Goal: Task Accomplishment & Management: Manage account settings

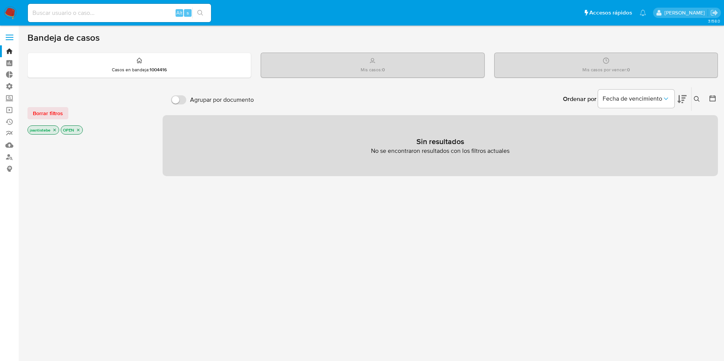
click at [10, 37] on span at bounding box center [10, 37] width 8 height 1
click at [0, 0] on input "checkbox" at bounding box center [0, 0] width 0 height 0
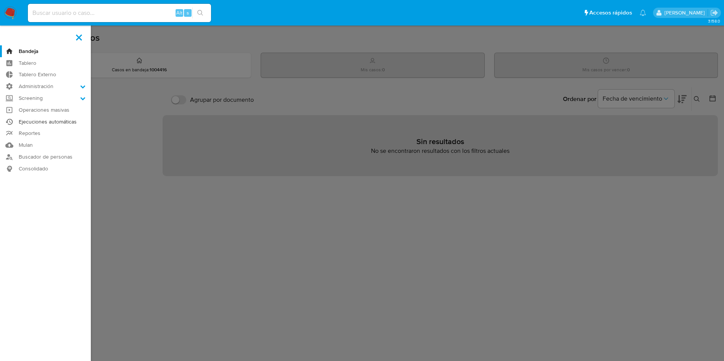
click at [45, 120] on link "Ejecuciones automáticas" at bounding box center [45, 122] width 91 height 12
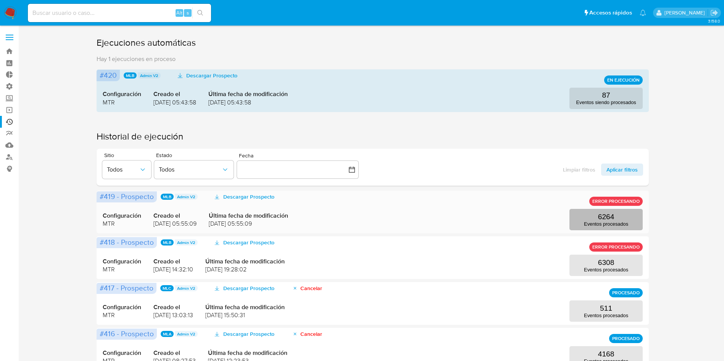
click at [614, 218] on button "6264 Eventos procesados" at bounding box center [605, 219] width 73 height 21
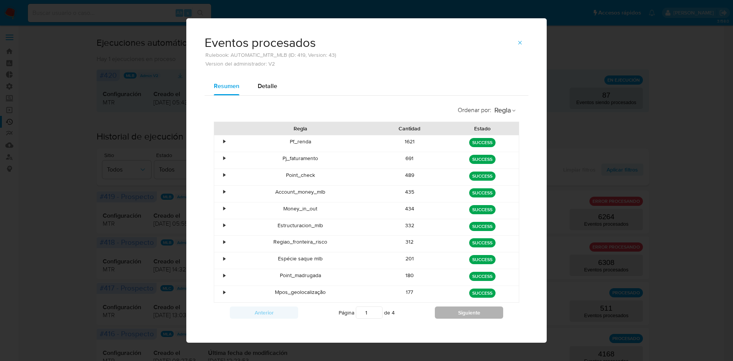
click at [453, 312] on button "Siguiente" at bounding box center [469, 313] width 68 height 12
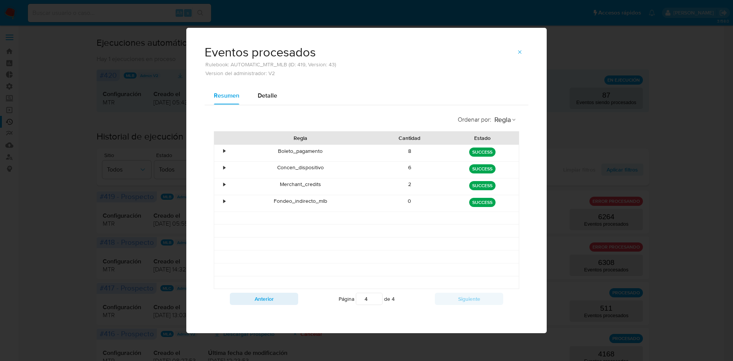
click at [453, 312] on div "Ordenar por : [PERSON_NAME] Cantidad Estado • Boleto_pagamento 8 green SUCCESS …" at bounding box center [367, 210] width 324 height 210
click at [282, 298] on button "Anterior" at bounding box center [264, 299] width 68 height 12
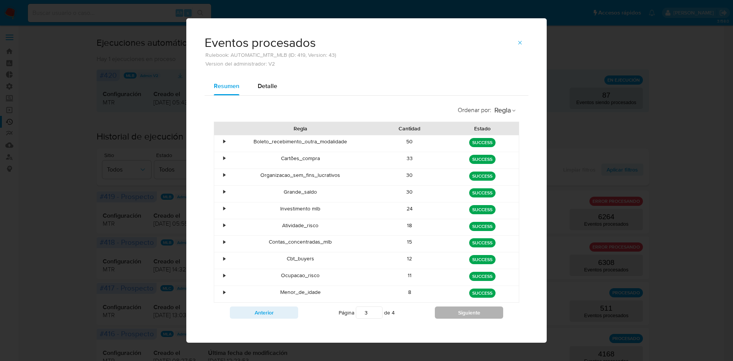
click at [439, 318] on button "Siguiente" at bounding box center [469, 313] width 68 height 12
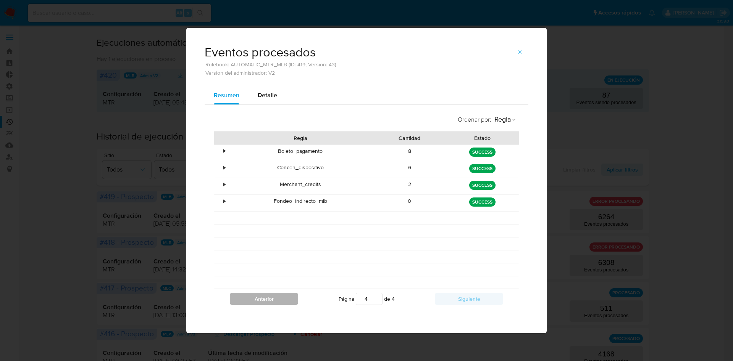
click at [272, 305] on div "Anterior Página 4 de 4 Siguiente" at bounding box center [366, 299] width 305 height 20
click at [276, 302] on button "Anterior" at bounding box center [264, 299] width 68 height 12
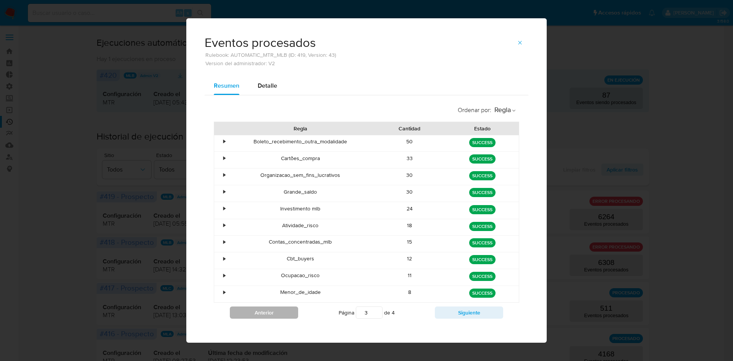
click at [277, 310] on button "Anterior" at bounding box center [264, 313] width 68 height 12
click at [276, 310] on button "Anterior" at bounding box center [264, 313] width 68 height 12
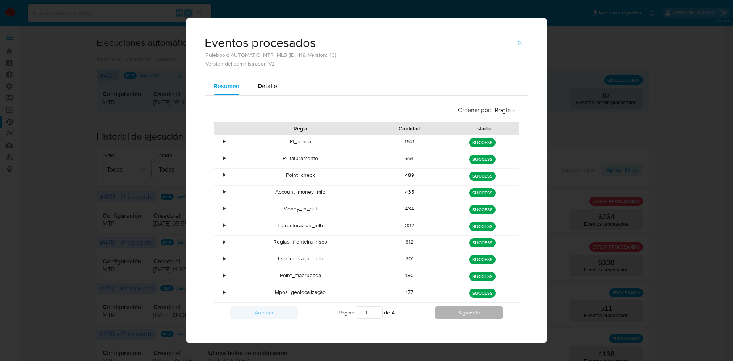
click at [435, 313] on button "Siguiente" at bounding box center [469, 313] width 68 height 12
click at [439, 314] on button "Siguiente" at bounding box center [469, 313] width 68 height 12
click at [440, 311] on button "Siguiente" at bounding box center [469, 313] width 68 height 12
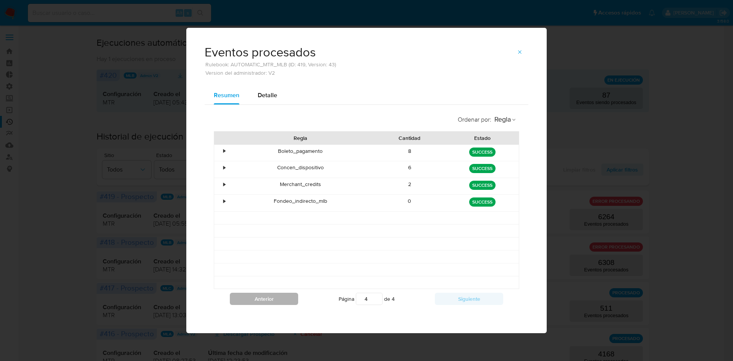
click at [274, 301] on button "Anterior" at bounding box center [264, 299] width 68 height 12
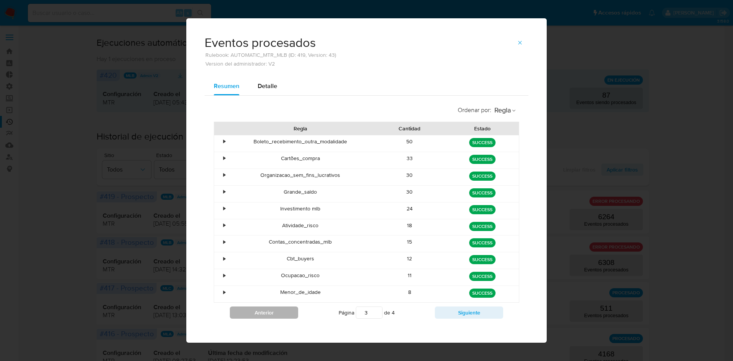
click at [277, 308] on button "Anterior" at bounding box center [264, 313] width 68 height 12
click at [270, 310] on button "Anterior" at bounding box center [264, 313] width 68 height 12
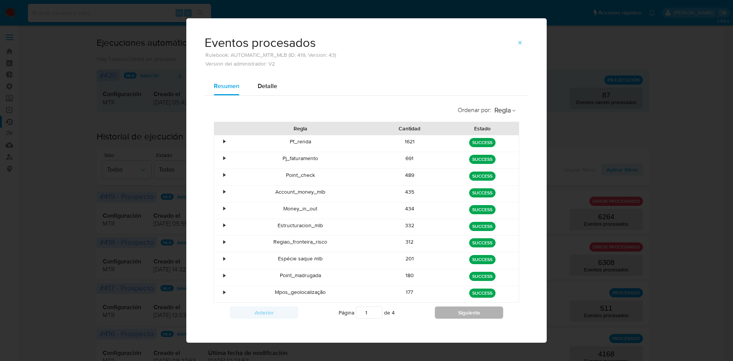
click at [455, 312] on button "Siguiente" at bounding box center [469, 313] width 68 height 12
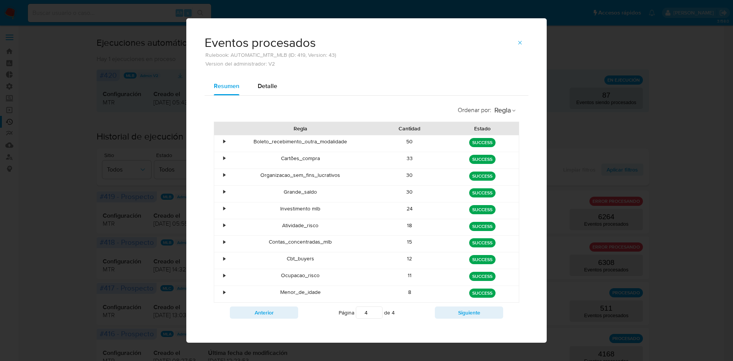
click at [455, 312] on div "Ordenar por : Regla Regla Cantidad Estado • Boleto_recebimento_outra_modalidade…" at bounding box center [367, 212] width 324 height 233
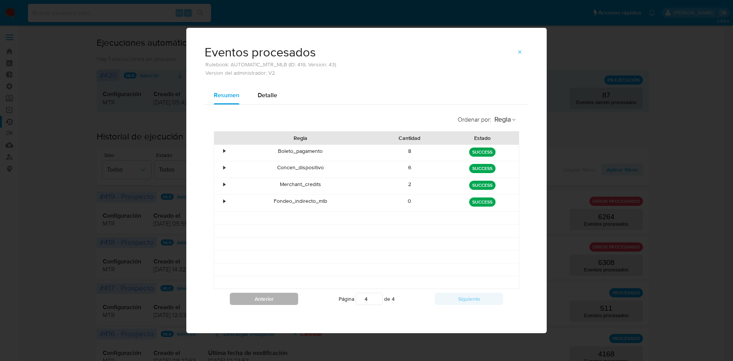
click at [281, 297] on button "Anterior" at bounding box center [264, 299] width 68 height 12
type input "3"
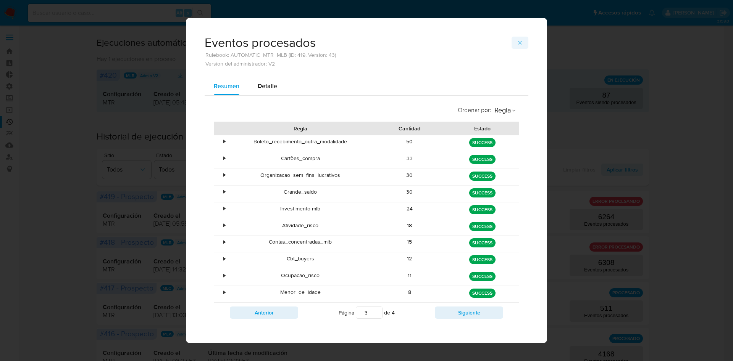
click at [517, 40] on icon "button" at bounding box center [520, 43] width 6 height 6
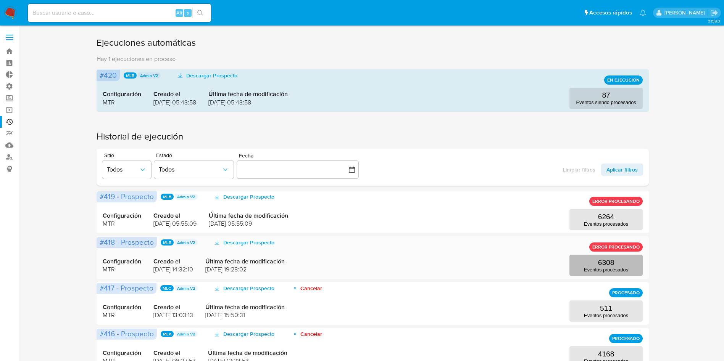
click at [583, 264] on button "6308 Eventos procesados" at bounding box center [605, 265] width 73 height 21
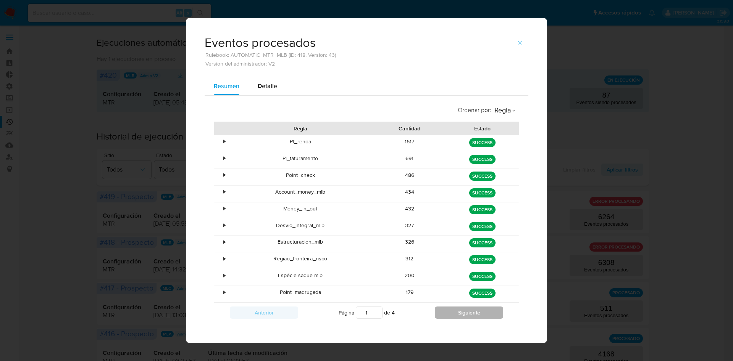
click at [467, 316] on button "Siguiente" at bounding box center [469, 313] width 68 height 12
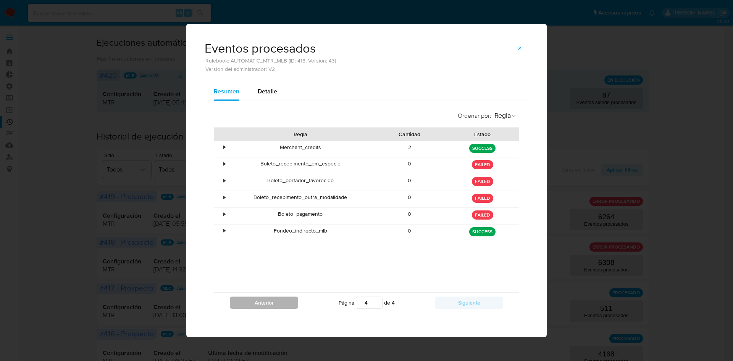
click at [273, 304] on button "Anterior" at bounding box center [264, 303] width 68 height 12
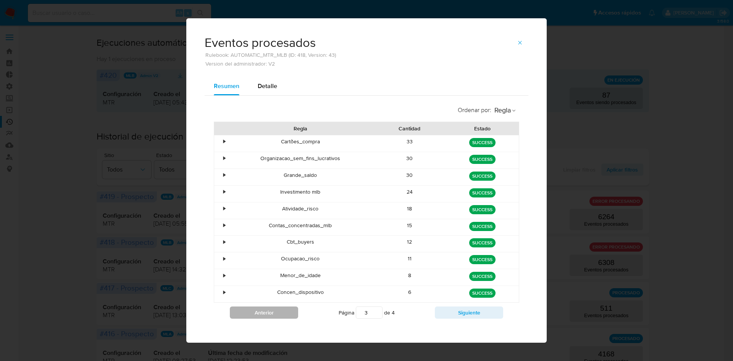
click at [281, 316] on button "Anterior" at bounding box center [264, 313] width 68 height 12
click at [283, 310] on button "Anterior" at bounding box center [264, 313] width 68 height 12
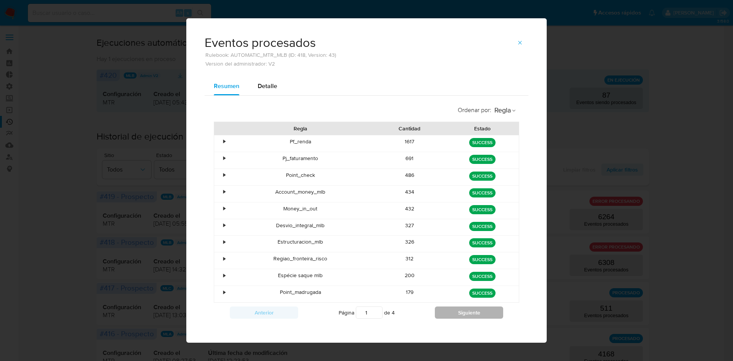
click at [456, 313] on button "Siguiente" at bounding box center [469, 313] width 68 height 12
type input "2"
drag, startPoint x: 321, startPoint y: 278, endPoint x: 268, endPoint y: 276, distance: 53.9
click at [268, 276] on div "Contrapartes_mlb" at bounding box center [300, 277] width 146 height 16
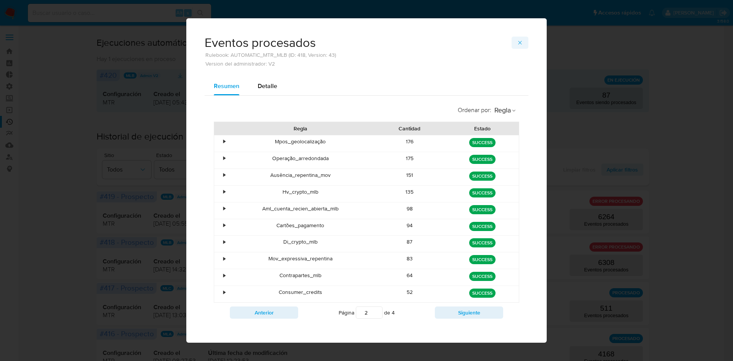
click at [512, 41] on button "button" at bounding box center [519, 43] width 17 height 12
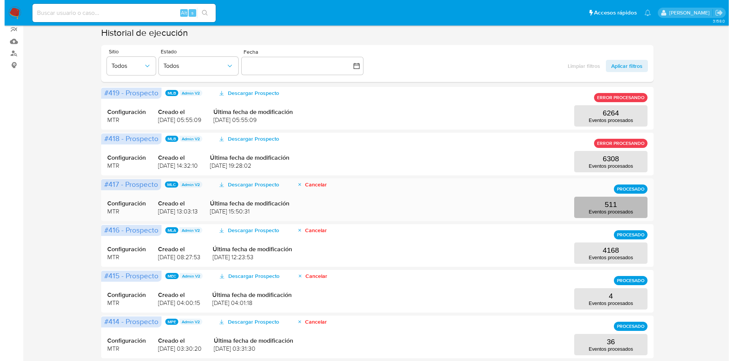
scroll to position [115, 0]
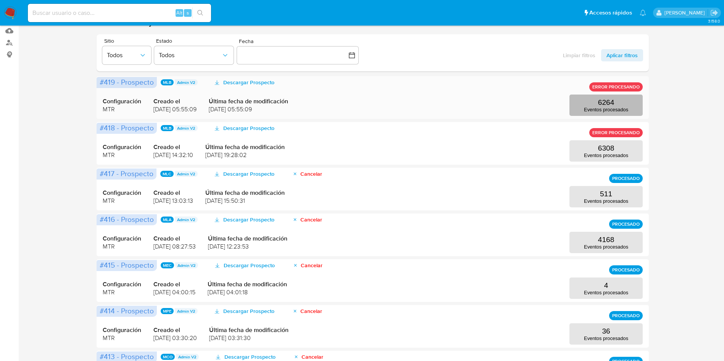
click at [606, 105] on p "6264" at bounding box center [606, 102] width 16 height 8
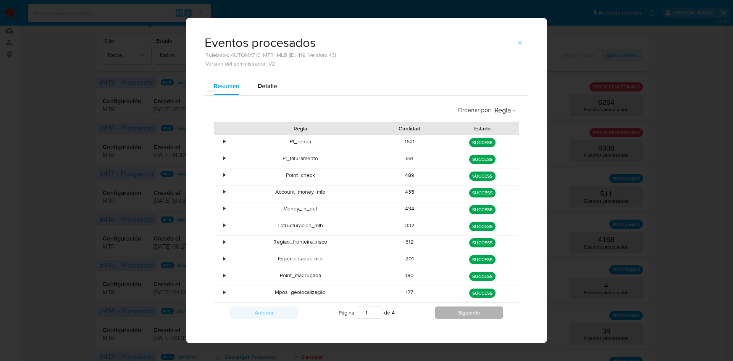
click at [445, 313] on button "Siguiente" at bounding box center [469, 313] width 68 height 12
click at [446, 313] on button "Siguiente" at bounding box center [469, 313] width 68 height 12
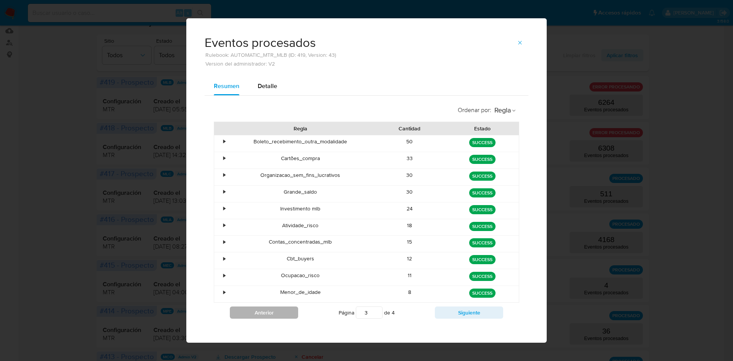
click at [270, 312] on button "Anterior" at bounding box center [264, 313] width 68 height 12
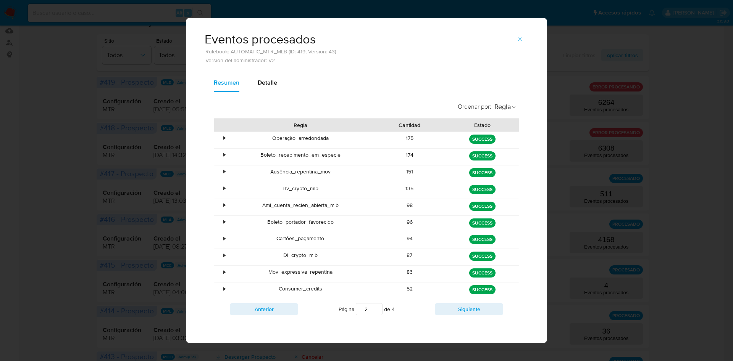
scroll to position [4, 0]
click at [464, 309] on button "Siguiente" at bounding box center [469, 309] width 68 height 12
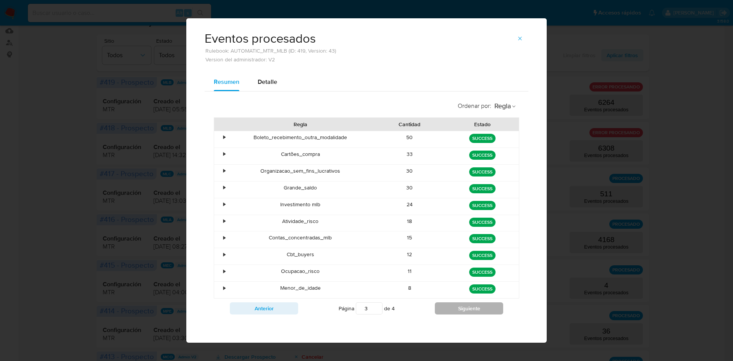
click at [464, 309] on button "Siguiente" at bounding box center [469, 309] width 68 height 12
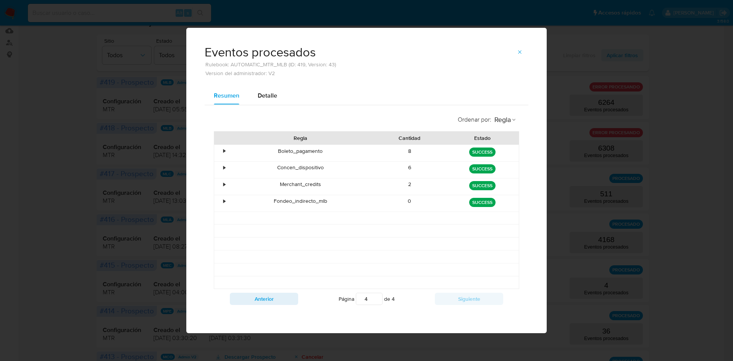
drag, startPoint x: 329, startPoint y: 164, endPoint x: 319, endPoint y: 189, distance: 27.6
click at [291, 168] on div "Concen_dispositivo" at bounding box center [300, 169] width 146 height 16
click at [319, 189] on div "Merchant_credits" at bounding box center [300, 186] width 146 height 16
click at [284, 303] on button "Anterior" at bounding box center [264, 299] width 68 height 12
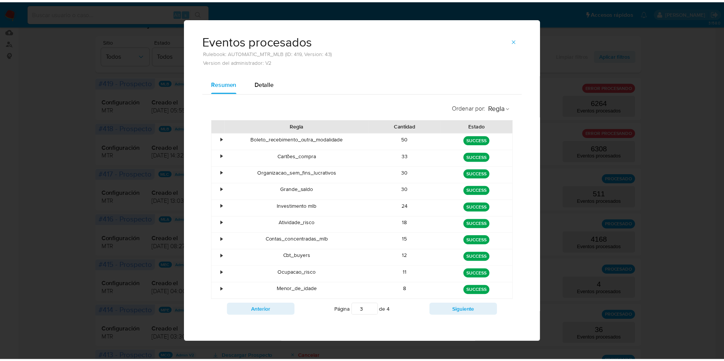
scroll to position [4, 0]
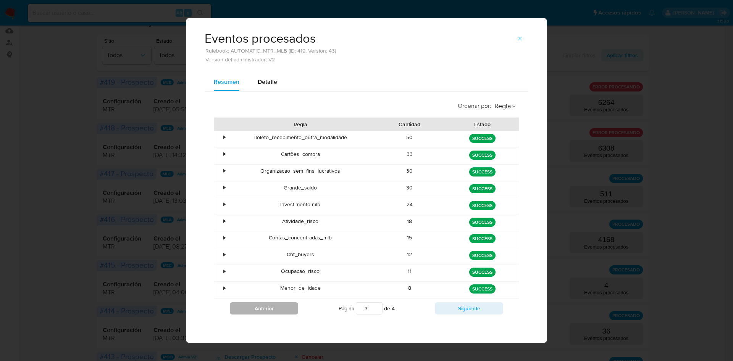
click at [268, 313] on button "Anterior" at bounding box center [264, 309] width 68 height 12
type input "2"
click at [517, 38] on icon "button" at bounding box center [520, 38] width 6 height 6
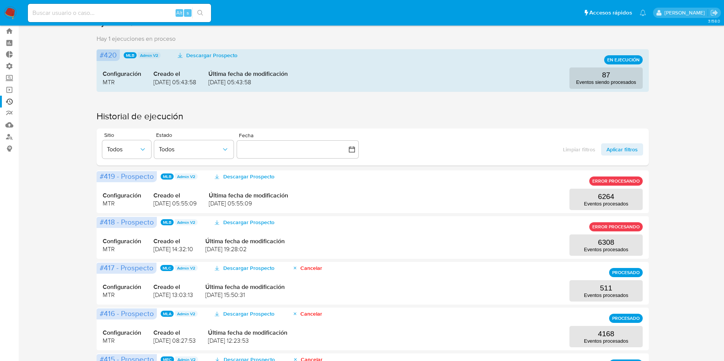
scroll to position [0, 0]
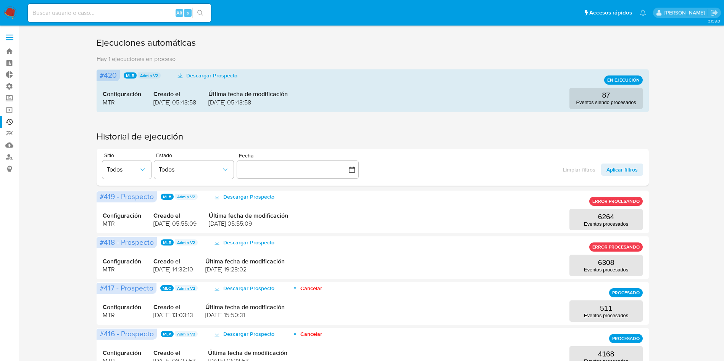
click at [9, 37] on span at bounding box center [10, 37] width 8 height 1
click at [0, 0] on input "checkbox" at bounding box center [0, 0] width 0 height 0
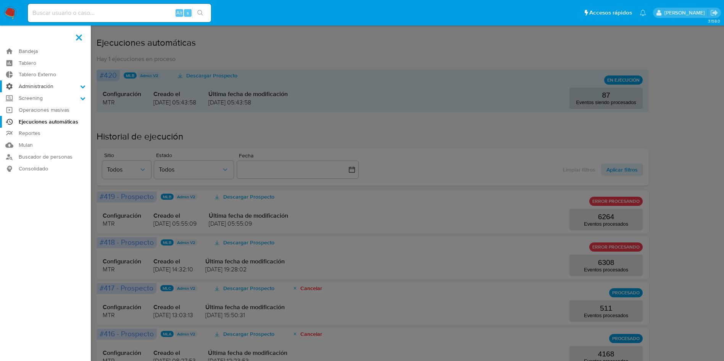
click at [47, 85] on label "Administración" at bounding box center [45, 87] width 91 height 12
click at [0, 0] on input "Administración" at bounding box center [0, 0] width 0 height 0
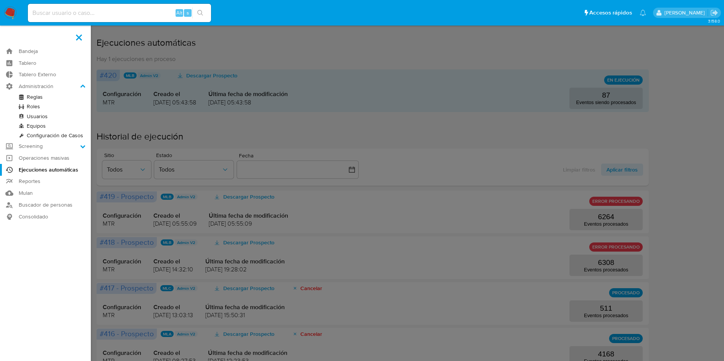
click at [34, 98] on link "Reglas" at bounding box center [45, 97] width 91 height 10
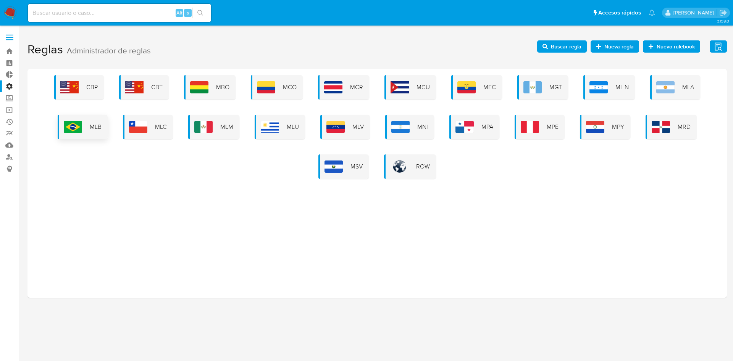
drag, startPoint x: 98, startPoint y: 112, endPoint x: 95, endPoint y: 123, distance: 11.3
click at [98, 111] on div "CBP CBT MBO MCO MCR MCU MEC MGT MHN MLA MLB MLC MLM MLU MLV MNI MPA MPE MPY MRD…" at bounding box center [377, 127] width 687 height 104
click at [95, 123] on span "MLB" at bounding box center [96, 127] width 12 height 8
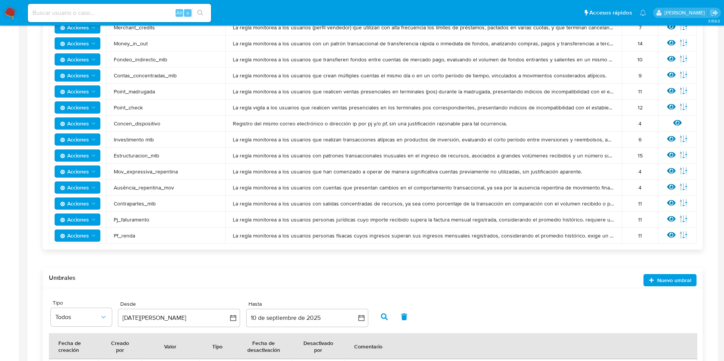
scroll to position [573, 0]
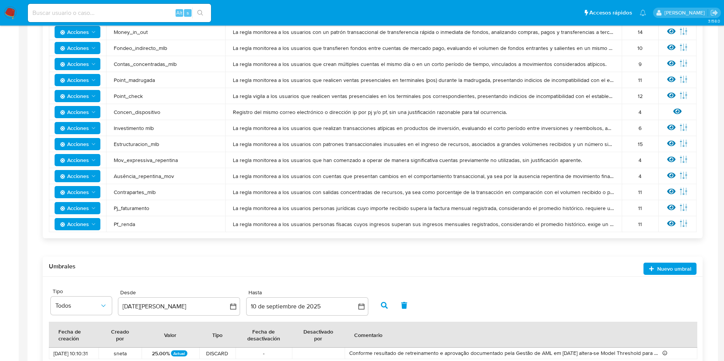
drag, startPoint x: 145, startPoint y: 191, endPoint x: 110, endPoint y: 192, distance: 35.1
click at [110, 192] on td "Contrapartes_mlb" at bounding box center [165, 192] width 119 height 16
click at [142, 192] on span "Contrapartes_mlb" at bounding box center [166, 192] width 104 height 7
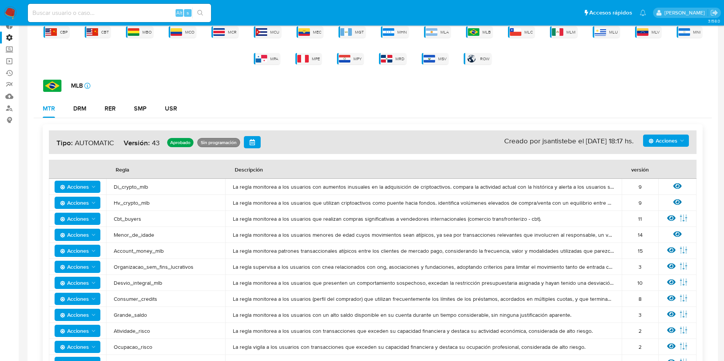
scroll to position [0, 0]
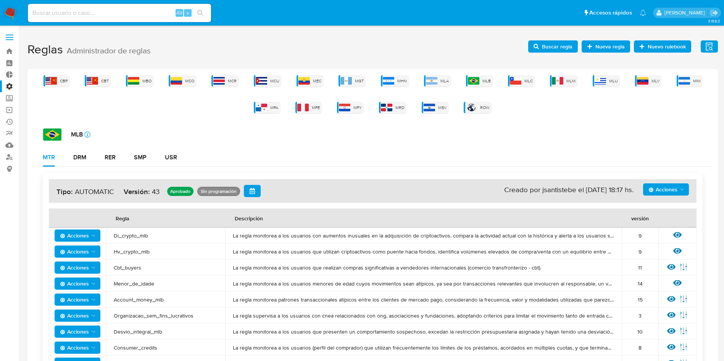
click at [9, 36] on label at bounding box center [9, 37] width 19 height 16
click at [0, 0] on input "checkbox" at bounding box center [0, 0] width 0 height 0
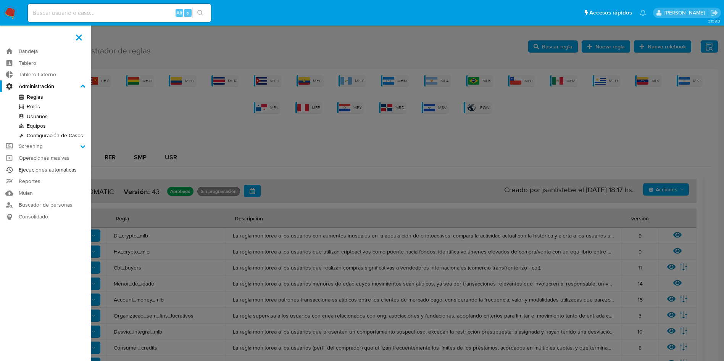
click at [46, 171] on link "Ejecuciones automáticas" at bounding box center [45, 170] width 91 height 12
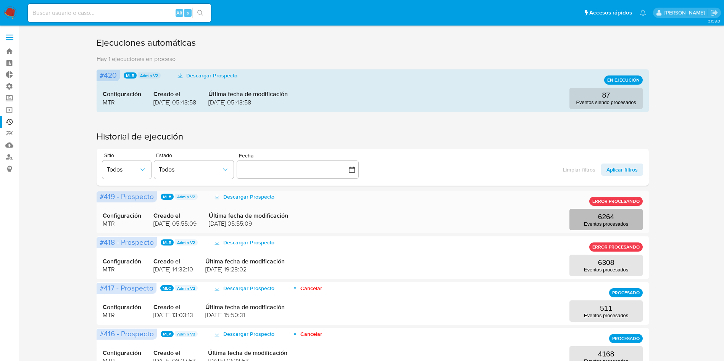
click at [641, 216] on button "6264 Eventos procesados" at bounding box center [605, 219] width 73 height 21
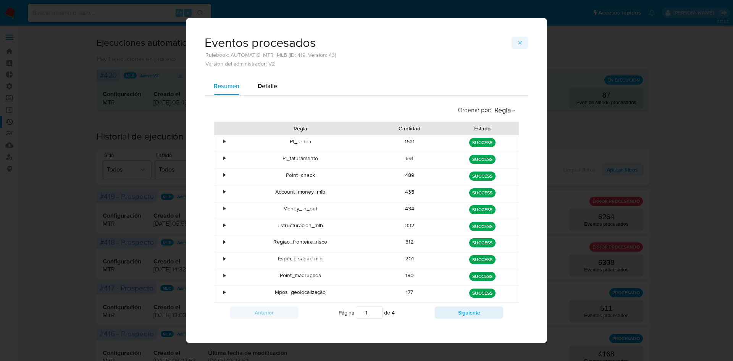
click at [522, 42] on button "button" at bounding box center [519, 43] width 17 height 12
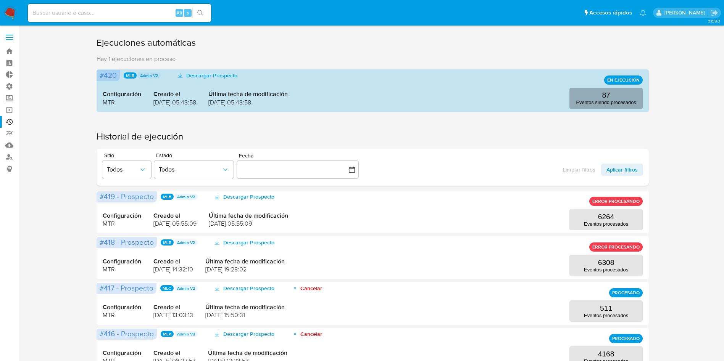
click at [603, 101] on p "Eventos siendo procesados" at bounding box center [606, 103] width 60 height 6
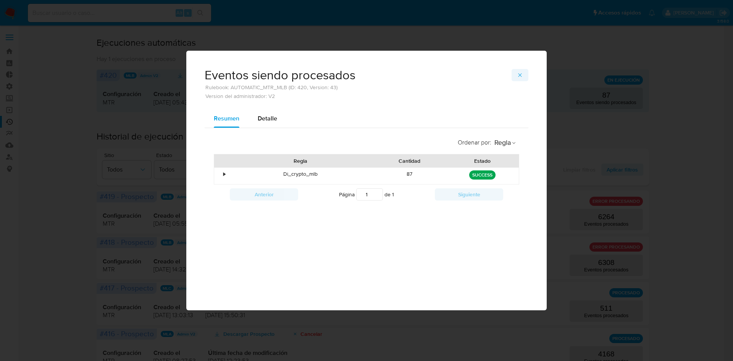
click at [522, 73] on icon "button" at bounding box center [520, 75] width 6 height 6
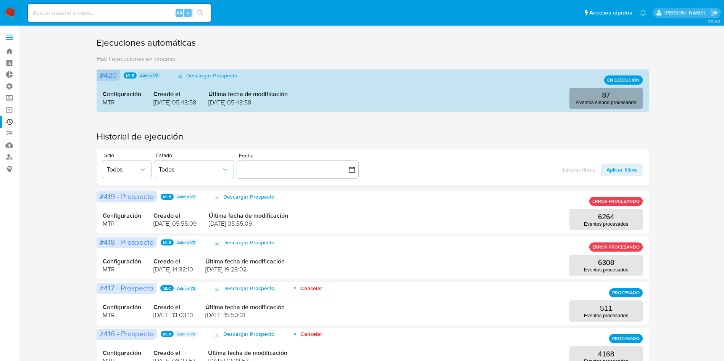
click at [627, 97] on button "87 Eventos siendo procesados" at bounding box center [605, 98] width 73 height 21
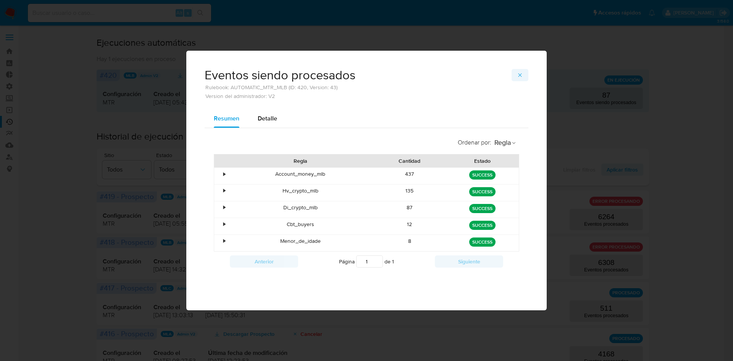
click at [516, 74] on button "button" at bounding box center [519, 75] width 17 height 12
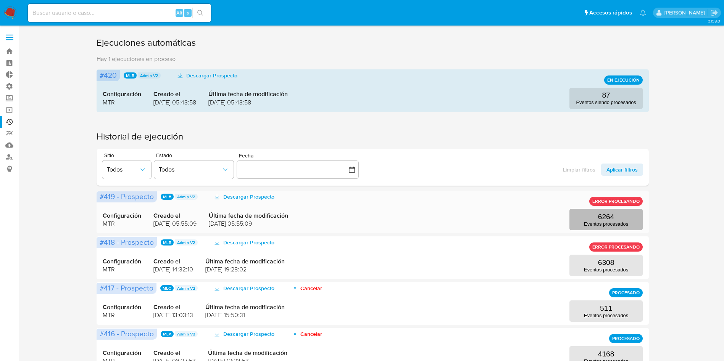
click at [624, 224] on p "Eventos procesados" at bounding box center [606, 224] width 44 height 6
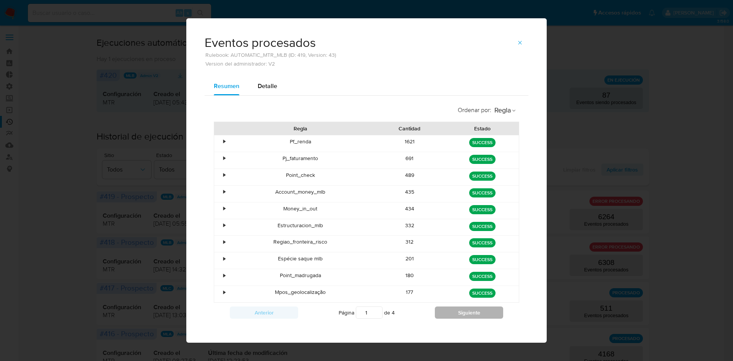
click at [455, 312] on button "Siguiente" at bounding box center [469, 313] width 68 height 12
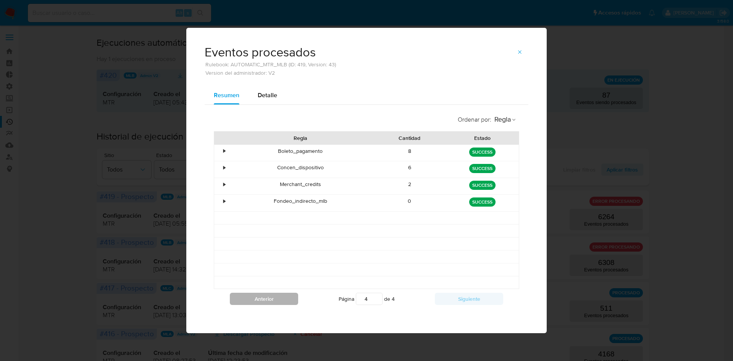
click at [287, 298] on button "Anterior" at bounding box center [264, 299] width 68 height 12
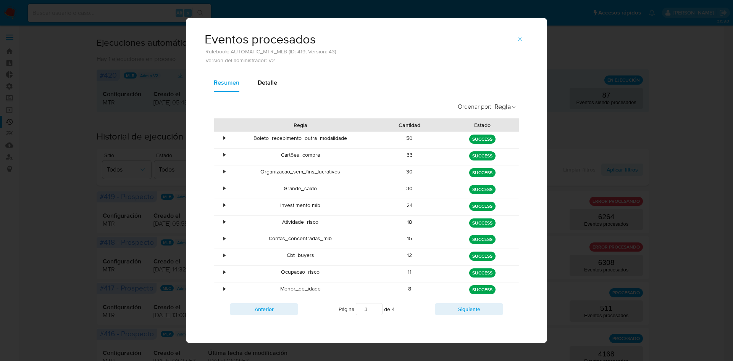
scroll to position [4, 0]
click at [277, 306] on button "Anterior" at bounding box center [264, 309] width 68 height 12
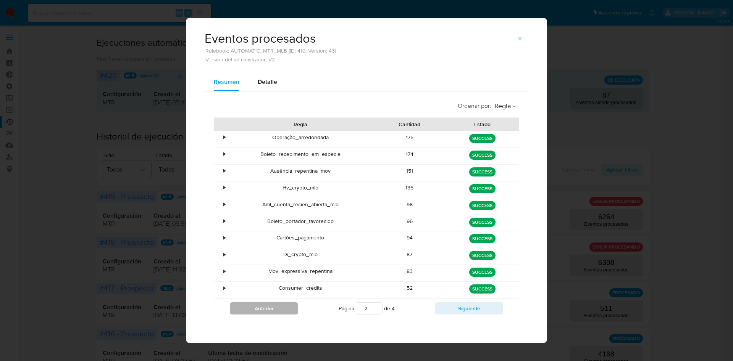
click at [277, 306] on button "Anterior" at bounding box center [264, 309] width 68 height 12
type input "1"
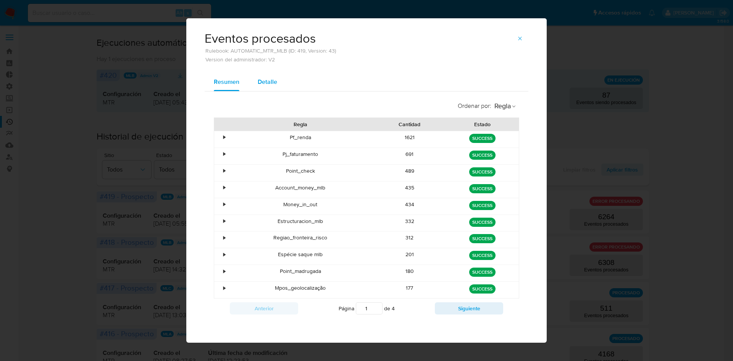
click at [268, 81] on span "Detalle" at bounding box center [267, 81] width 19 height 9
select select "10"
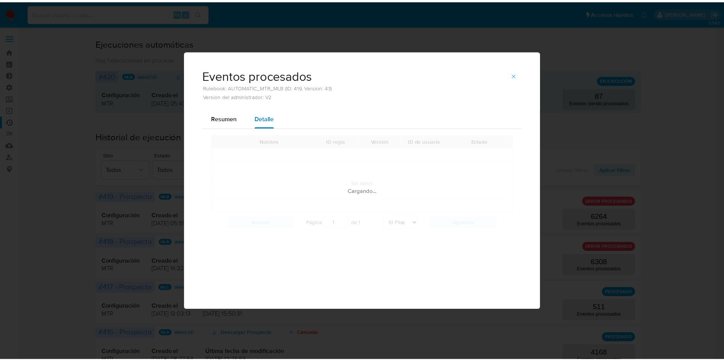
scroll to position [0, 0]
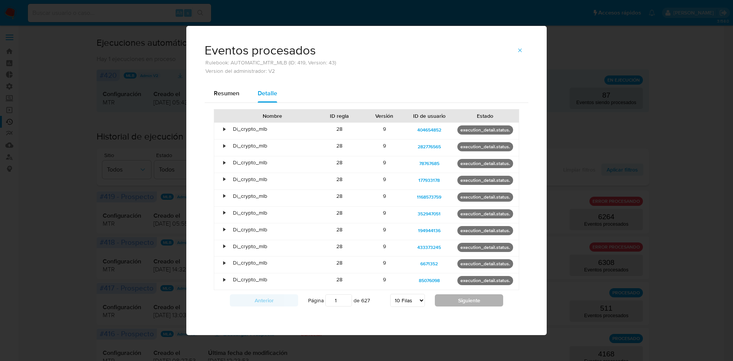
click at [452, 302] on button "Siguiente" at bounding box center [469, 301] width 68 height 12
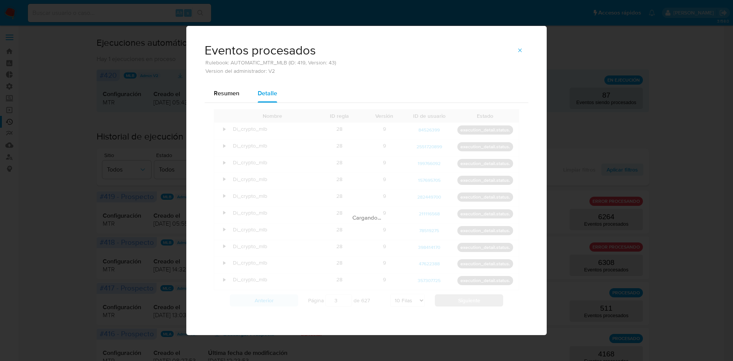
click at [452, 302] on button "Siguiente" at bounding box center [469, 301] width 68 height 12
click at [452, 302] on div "Nombre ID regla Versión ID de usuario Estado • Di_crypto_mlb 28 9 95523974 exec…" at bounding box center [366, 210] width 305 height 202
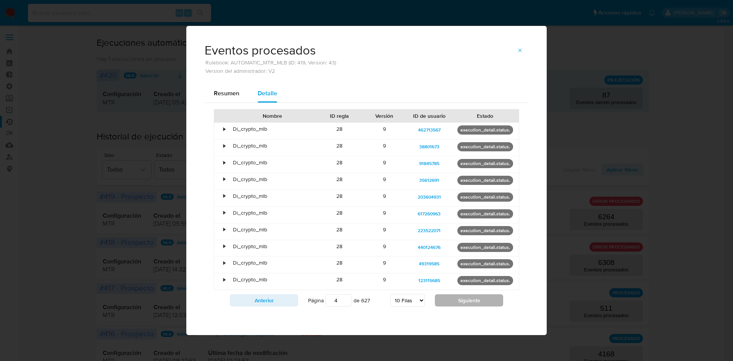
click at [452, 302] on button "Siguiente" at bounding box center [469, 301] width 68 height 12
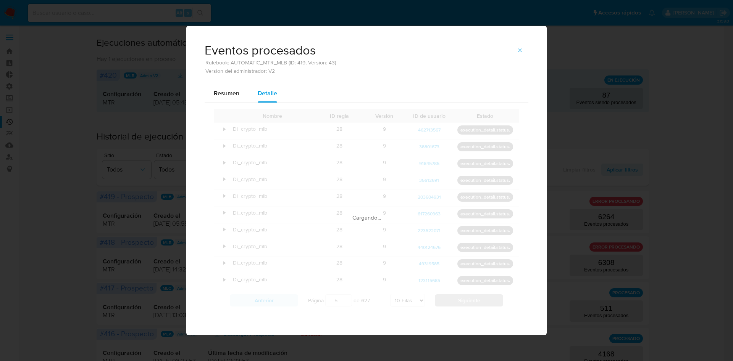
click at [452, 302] on div "Cargando..." at bounding box center [366, 210] width 305 height 202
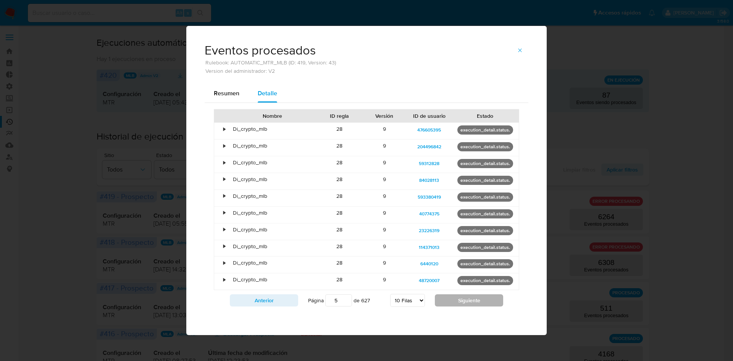
click at [452, 302] on button "Siguiente" at bounding box center [469, 301] width 68 height 12
click at [452, 302] on div "Nombre ID regla Versión ID de usuario Estado • Di_crypto_mlb 28 9 53314947 exec…" at bounding box center [366, 210] width 305 height 202
click at [452, 302] on button "Siguiente" at bounding box center [469, 301] width 68 height 12
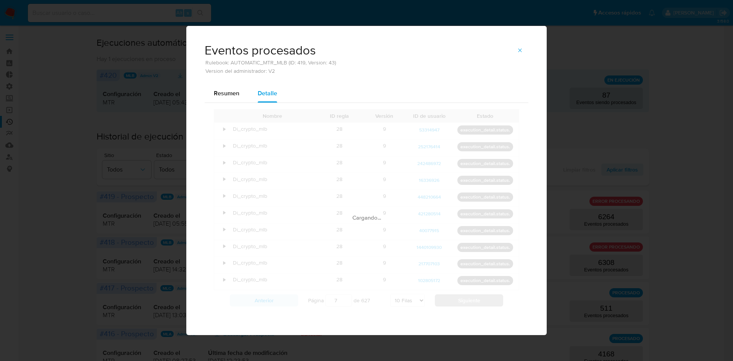
click at [452, 302] on button "Siguiente" at bounding box center [469, 301] width 68 height 12
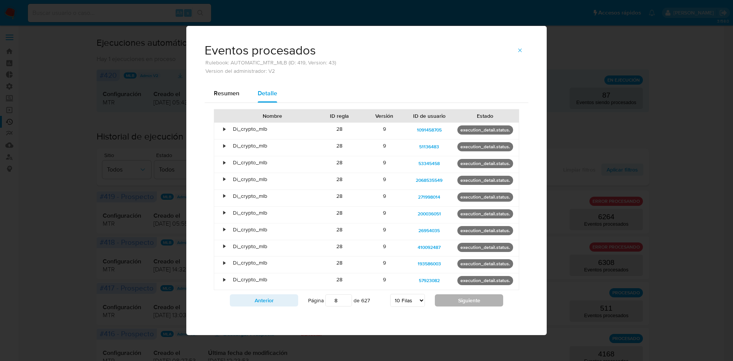
click at [452, 302] on button "Siguiente" at bounding box center [469, 301] width 68 height 12
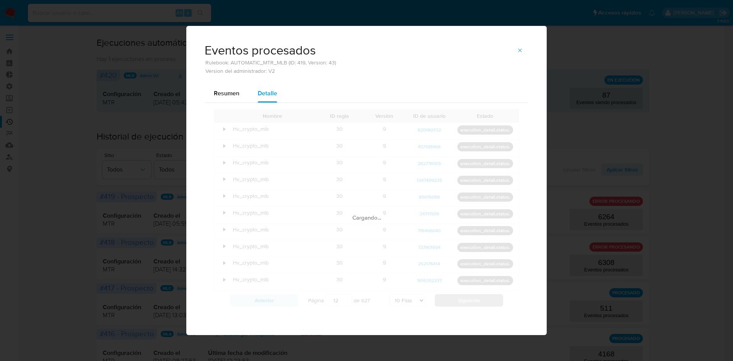
click at [452, 302] on button "Siguiente" at bounding box center [469, 301] width 68 height 12
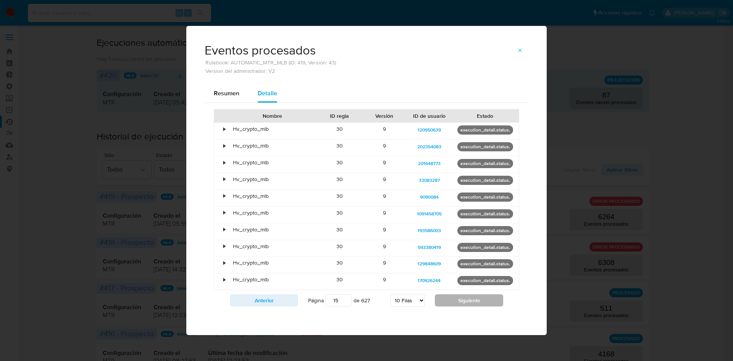
click at [452, 302] on button "Siguiente" at bounding box center [469, 301] width 68 height 12
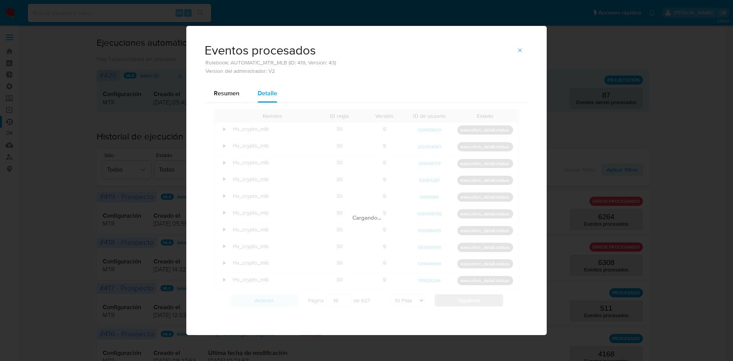
click at [452, 302] on button "Siguiente" at bounding box center [469, 301] width 68 height 12
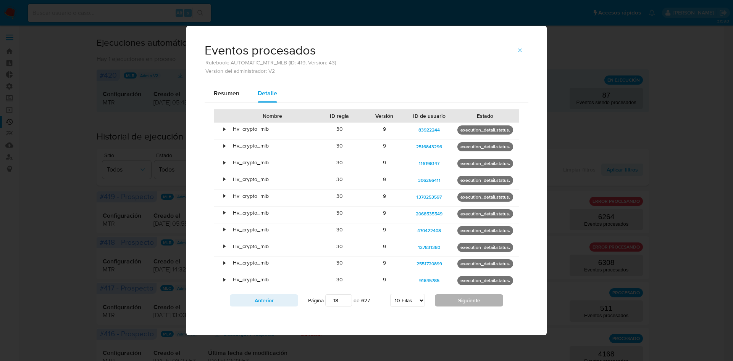
click at [452, 302] on button "Siguiente" at bounding box center [469, 301] width 68 height 12
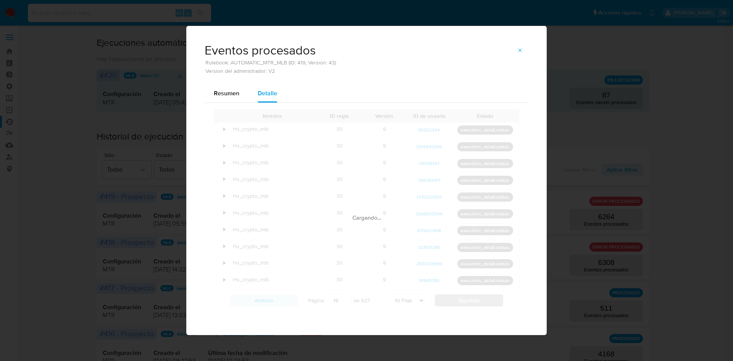
click at [452, 302] on div "Nombre ID regla Versión ID de usuario Estado • Hv_crypto_mlb 30 9 83922244 exec…" at bounding box center [366, 210] width 305 height 202
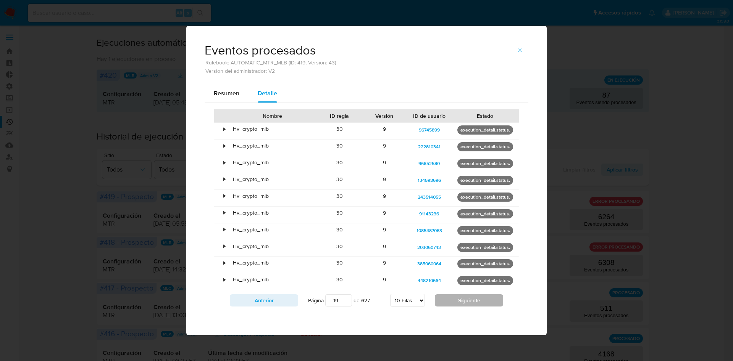
click at [452, 302] on button "Siguiente" at bounding box center [469, 301] width 68 height 12
click at [456, 299] on button "Siguiente" at bounding box center [469, 301] width 68 height 12
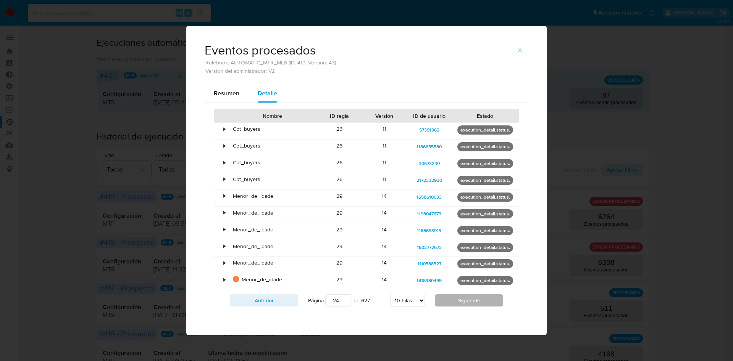
click at [456, 299] on button "Siguiente" at bounding box center [469, 301] width 68 height 12
click at [471, 305] on button "Siguiente" at bounding box center [469, 301] width 68 height 12
click at [417, 301] on select "5 Filas 10 Filas 20 Filas 25 Filas 50 Filas 100 Filas" at bounding box center [407, 300] width 35 height 13
click at [342, 300] on input "26" at bounding box center [338, 301] width 27 height 12
click at [345, 299] on input "27" at bounding box center [338, 301] width 27 height 12
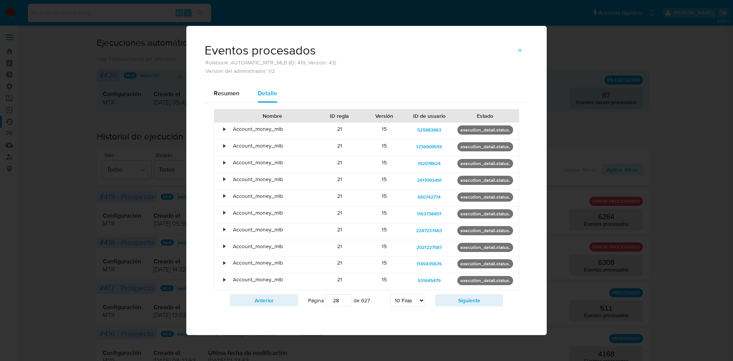
click at [345, 299] on input "28" at bounding box center [338, 301] width 27 height 12
click at [345, 299] on input "29" at bounding box center [338, 301] width 27 height 12
click at [345, 299] on input "96" at bounding box center [338, 301] width 27 height 12
type input "9"
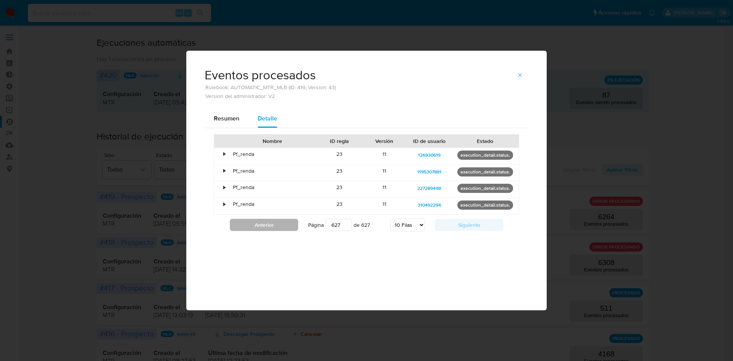
click at [294, 228] on button "Anterior" at bounding box center [264, 225] width 68 height 12
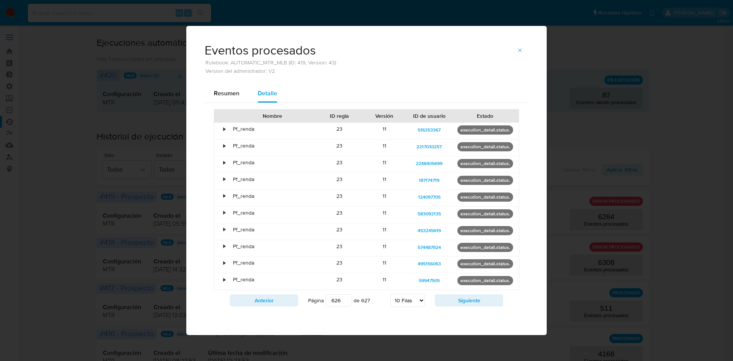
drag, startPoint x: 289, startPoint y: 306, endPoint x: 293, endPoint y: 310, distance: 5.4
click at [293, 310] on div "Anterior Página 626 de 627 5 Filas 10 Filas 20 Filas 25 Filas 50 Filas 100 Fila…" at bounding box center [366, 300] width 305 height 21
click at [286, 300] on button "Anterior" at bounding box center [264, 301] width 68 height 12
click at [284, 301] on button "Anterior" at bounding box center [264, 301] width 68 height 12
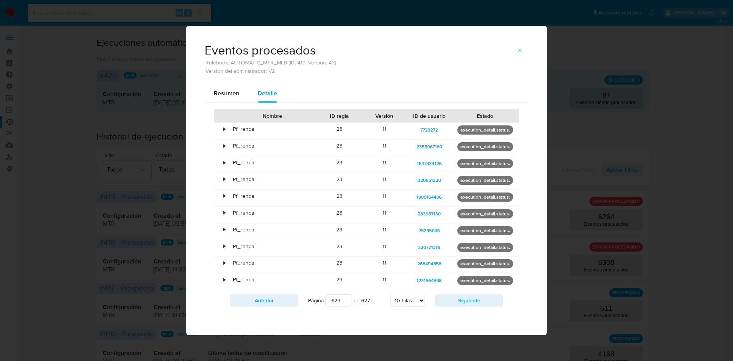
click at [284, 301] on button "Anterior" at bounding box center [264, 301] width 68 height 12
click at [284, 301] on div "Cargando..." at bounding box center [366, 210] width 305 height 202
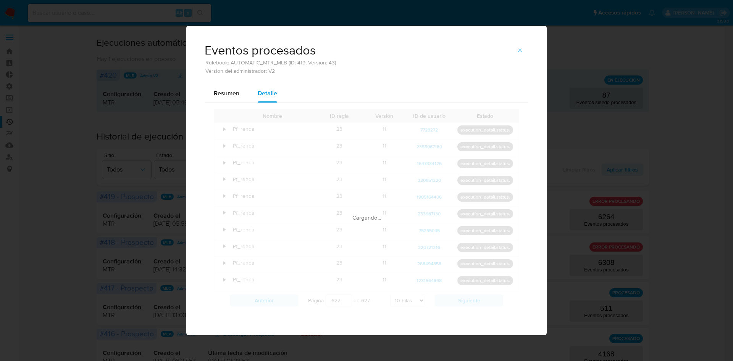
click at [284, 301] on button "Anterior" at bounding box center [264, 301] width 68 height 12
click at [284, 301] on div "Cargando..." at bounding box center [366, 210] width 305 height 202
click at [284, 301] on div "Nombre ID regla Versión ID de usuario Estado • Pf_renda 23 11 1592080588 execut…" at bounding box center [366, 210] width 305 height 202
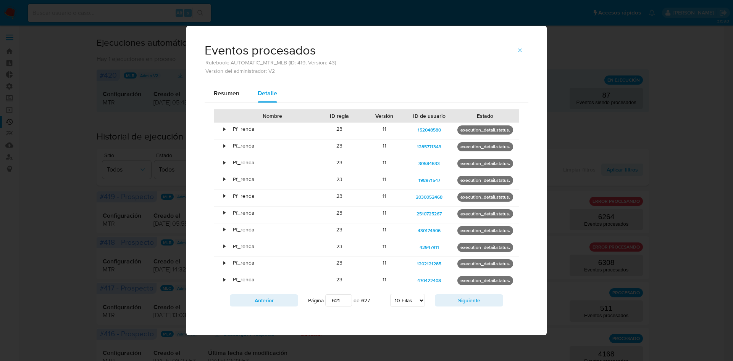
click at [284, 301] on button "Anterior" at bounding box center [264, 301] width 68 height 12
click at [284, 301] on div "Cargando..." at bounding box center [366, 210] width 305 height 202
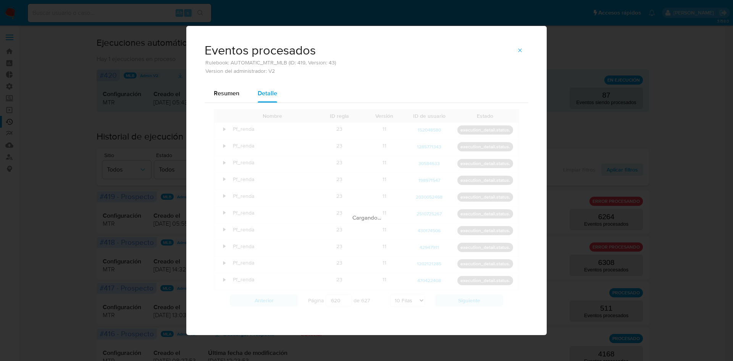
click at [284, 301] on div "Nombre ID regla Versión ID de usuario Estado • Pf_renda 23 11 152048580 executi…" at bounding box center [366, 210] width 305 height 202
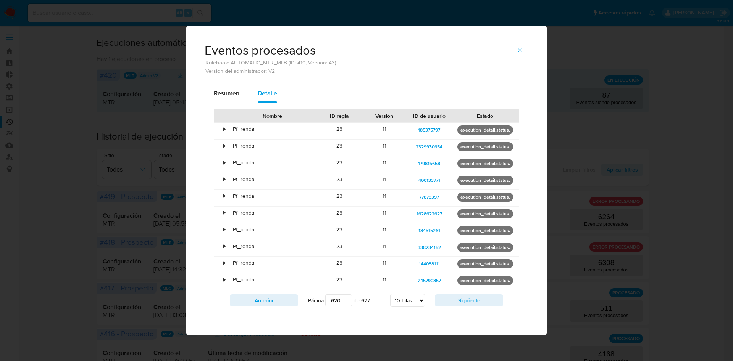
click at [284, 301] on button "Anterior" at bounding box center [264, 301] width 68 height 12
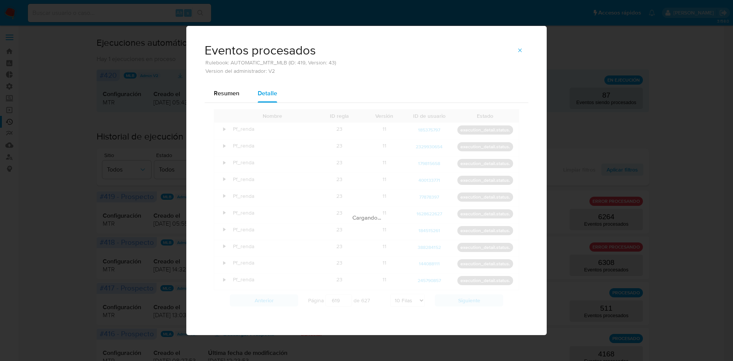
click at [284, 301] on div "Cargando..." at bounding box center [366, 210] width 305 height 202
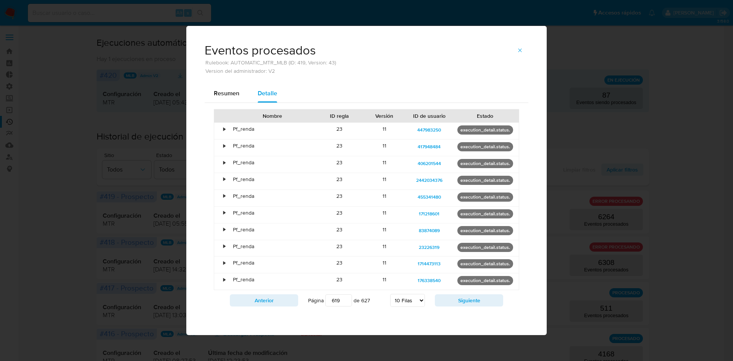
click at [284, 301] on div "Nombre ID regla Versión ID de usuario Estado • Pf_renda 23 11 447983250 executi…" at bounding box center [366, 210] width 305 height 202
click at [284, 301] on button "Anterior" at bounding box center [264, 301] width 68 height 12
click at [284, 301] on div "Cargando..." at bounding box center [366, 210] width 305 height 202
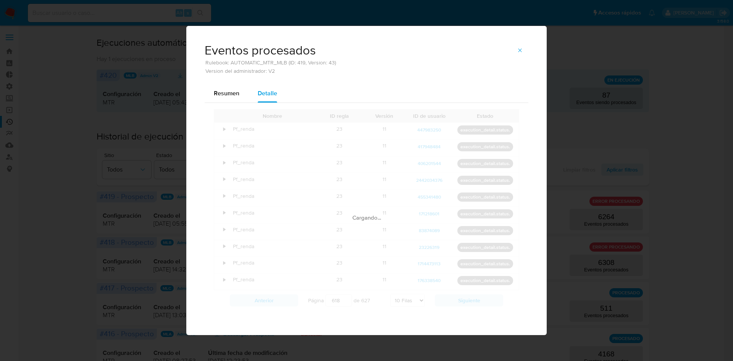
click at [284, 301] on div "Nombre ID regla Versión ID de usuario Estado • Pf_renda 23 11 447983250 executi…" at bounding box center [366, 210] width 305 height 202
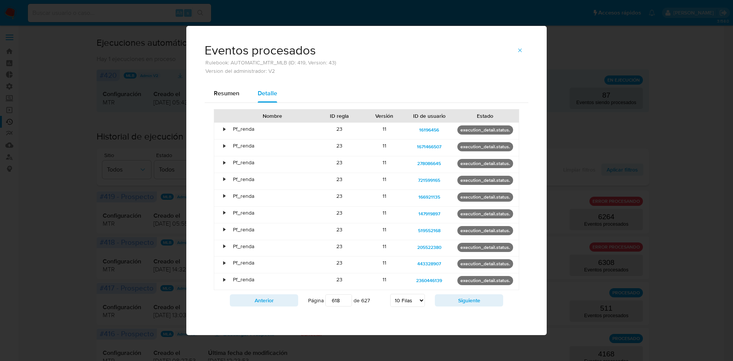
click at [284, 301] on button "Anterior" at bounding box center [264, 301] width 68 height 12
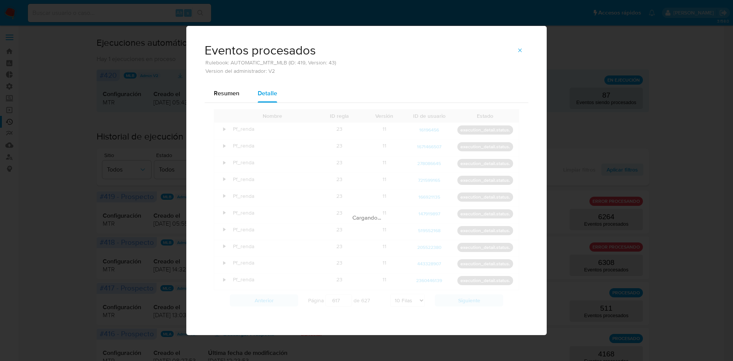
click at [284, 301] on div "Cargando..." at bounding box center [366, 210] width 305 height 202
click at [284, 301] on div "Nombre ID regla Versión ID de usuario Estado • Pf_renda 23 11 16196456 executio…" at bounding box center [366, 210] width 305 height 202
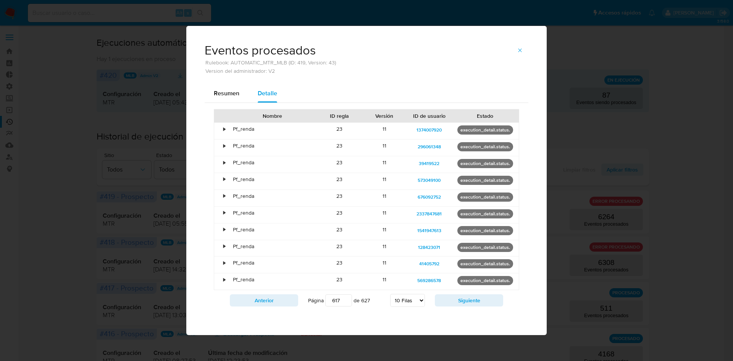
click at [284, 301] on button "Anterior" at bounding box center [264, 301] width 68 height 12
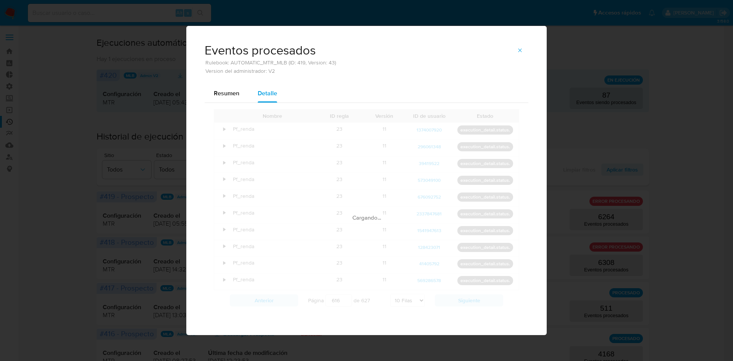
click at [284, 301] on div "Cargando..." at bounding box center [366, 210] width 305 height 202
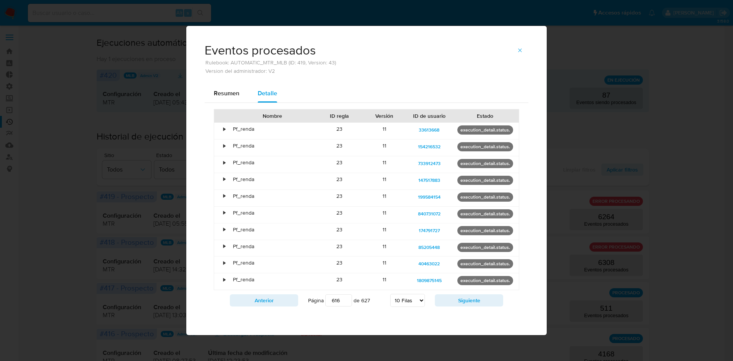
click at [284, 301] on button "Anterior" at bounding box center [264, 301] width 68 height 12
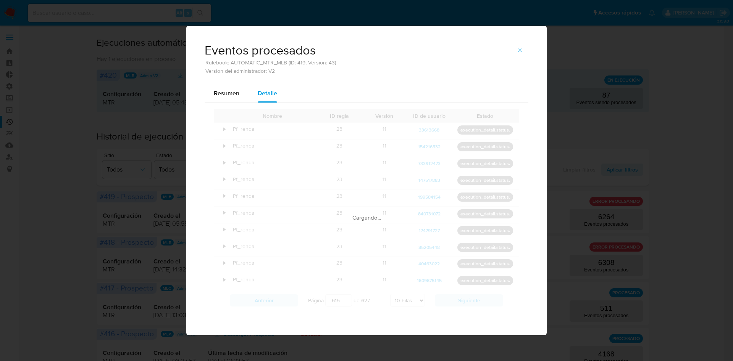
click at [284, 301] on div "Cargando..." at bounding box center [366, 210] width 305 height 202
click at [284, 301] on div "Nombre ID regla Versión ID de usuario Estado • Pf_renda 23 11 33613668 executio…" at bounding box center [366, 210] width 305 height 202
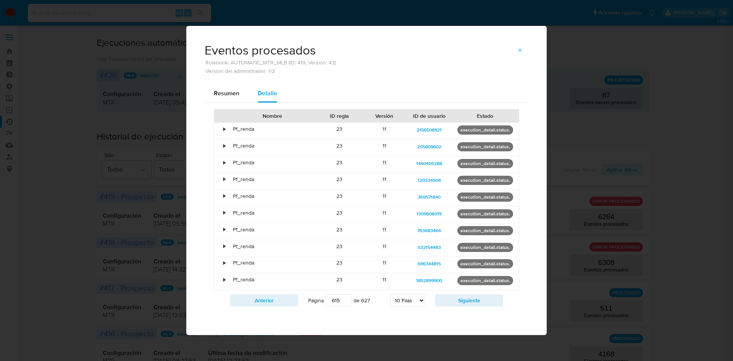
click at [284, 301] on button "Anterior" at bounding box center [264, 301] width 68 height 12
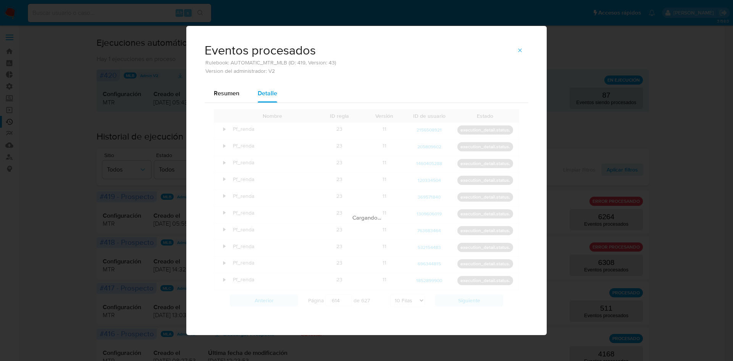
click at [284, 301] on div "Cargando..." at bounding box center [366, 210] width 305 height 202
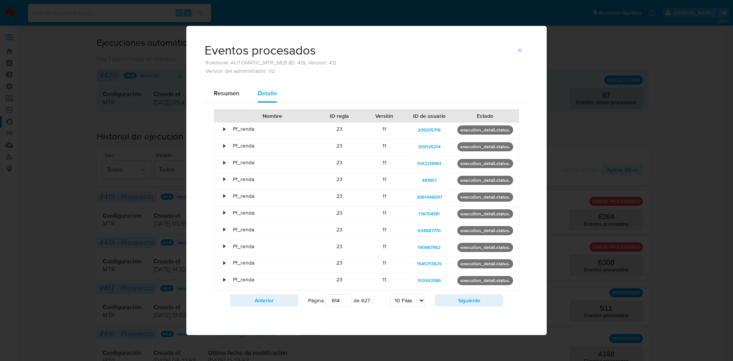
click at [284, 301] on div "Nombre ID regla Versión ID de usuario Estado • Pf_renda 23 11 209205718 executi…" at bounding box center [366, 210] width 305 height 202
click at [284, 301] on button "Anterior" at bounding box center [264, 301] width 68 height 12
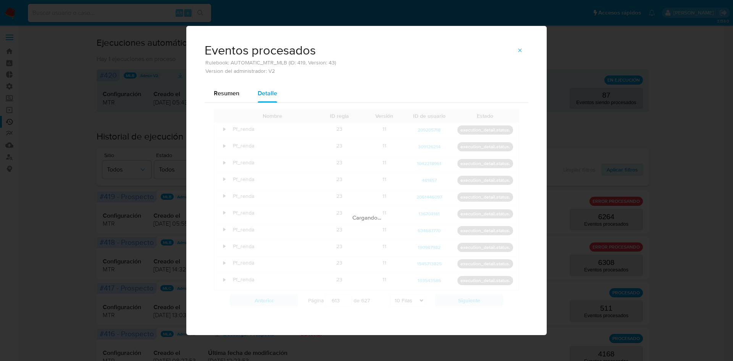
click at [284, 301] on div "Cargando..." at bounding box center [366, 210] width 305 height 202
click at [284, 301] on div "Nombre ID regla Versión ID de usuario Estado • Pf_renda 23 11 209205718 executi…" at bounding box center [366, 210] width 305 height 202
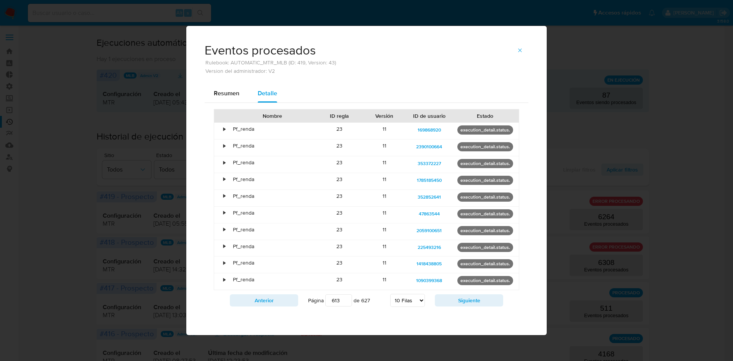
click at [284, 301] on button "Anterior" at bounding box center [264, 301] width 68 height 12
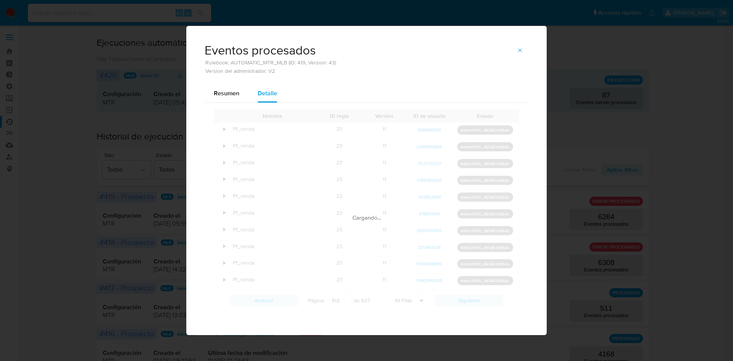
click at [284, 301] on div "Cargando..." at bounding box center [366, 210] width 305 height 202
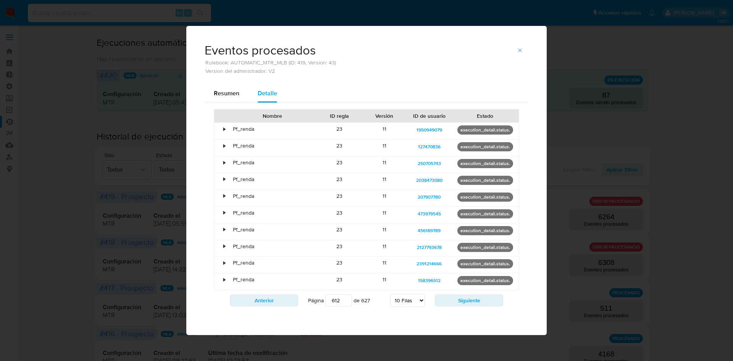
click at [284, 301] on button "Anterior" at bounding box center [264, 301] width 68 height 12
click at [284, 301] on div "Cargando..." at bounding box center [366, 210] width 305 height 202
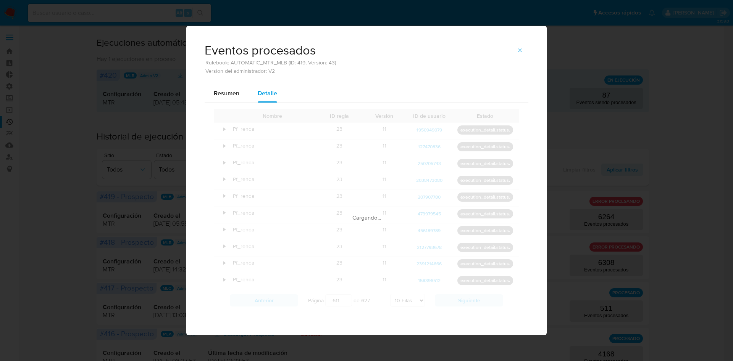
click at [284, 301] on div "Nombre ID regla Versión ID de usuario Estado • Pf_renda 23 11 1950949079 execut…" at bounding box center [366, 210] width 305 height 202
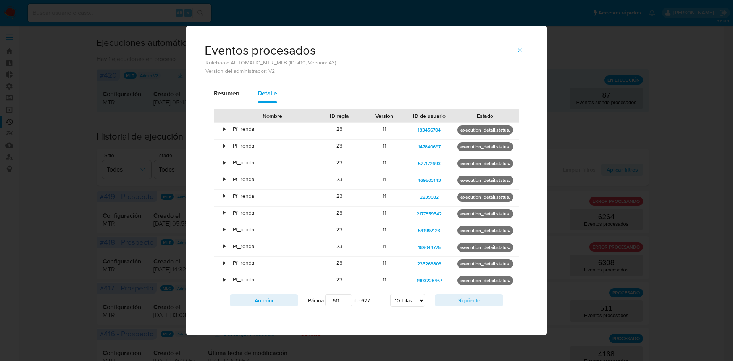
click at [284, 301] on button "Anterior" at bounding box center [264, 301] width 68 height 12
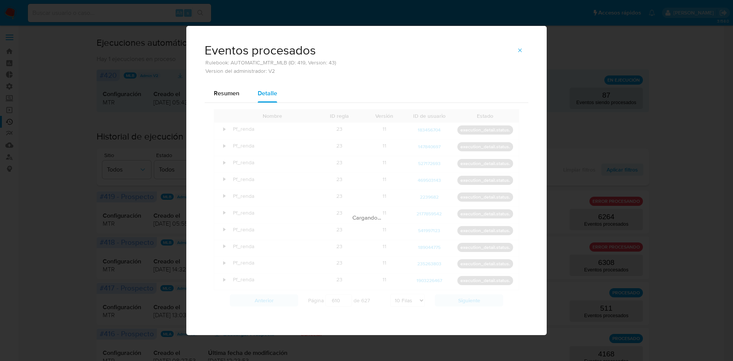
click at [284, 301] on div "Cargando..." at bounding box center [366, 210] width 305 height 202
click at [284, 301] on div "Nombre ID regla Versión ID de usuario Estado • Pf_renda 23 11 183456704 executi…" at bounding box center [366, 210] width 305 height 202
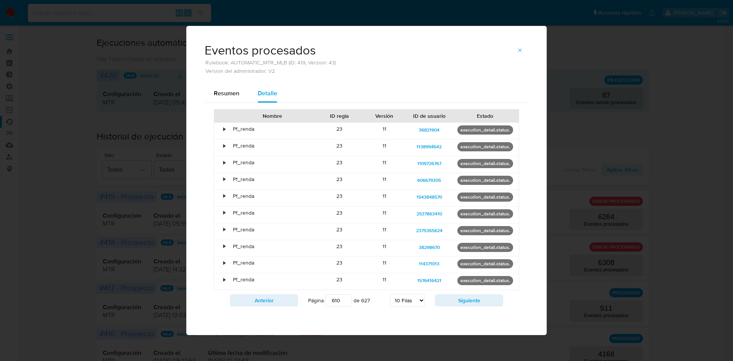
click at [284, 301] on button "Anterior" at bounding box center [264, 301] width 68 height 12
click at [284, 301] on div "Nombre ID regla Versión ID de usuario Estado • Pf_renda 23 11 2000617368 execut…" at bounding box center [366, 210] width 305 height 202
click at [284, 301] on button "Anterior" at bounding box center [264, 301] width 68 height 12
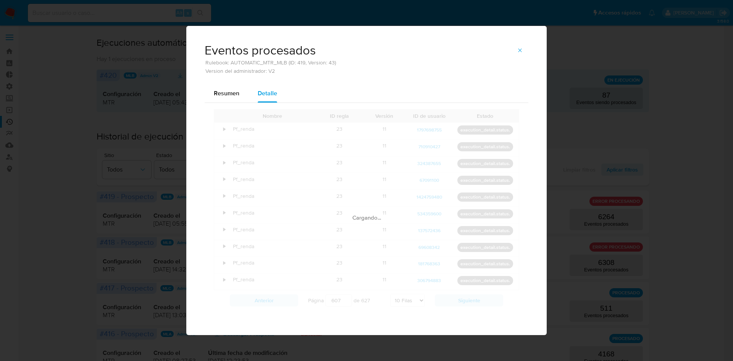
click at [284, 301] on div "Nombre ID regla Versión ID de usuario Estado • Pf_renda 23 11 1797698755 execut…" at bounding box center [366, 210] width 305 height 202
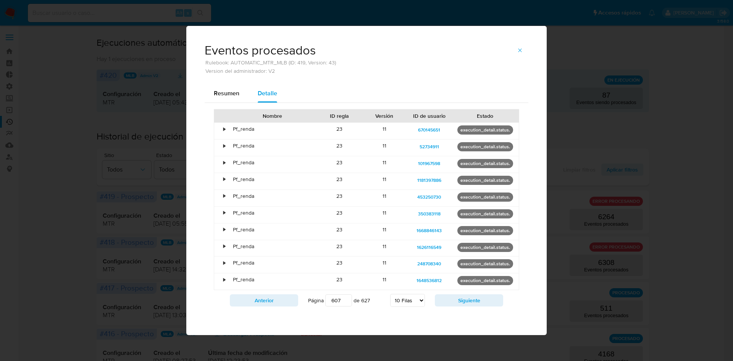
click at [284, 301] on button "Anterior" at bounding box center [264, 301] width 68 height 12
click at [332, 299] on input "606" at bounding box center [338, 301] width 27 height 12
click at [341, 303] on input "600" at bounding box center [338, 301] width 27 height 12
click at [337, 303] on input "600" at bounding box center [338, 301] width 27 height 12
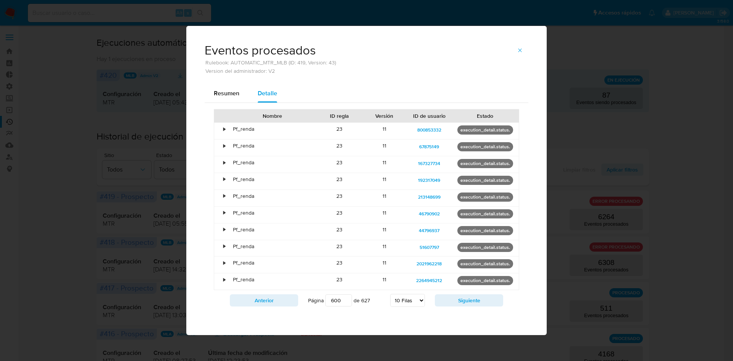
click at [333, 302] on input "600" at bounding box center [338, 301] width 27 height 12
click at [333, 302] on input "550" at bounding box center [338, 301] width 27 height 12
click at [333, 302] on input "450" at bounding box center [338, 301] width 27 height 12
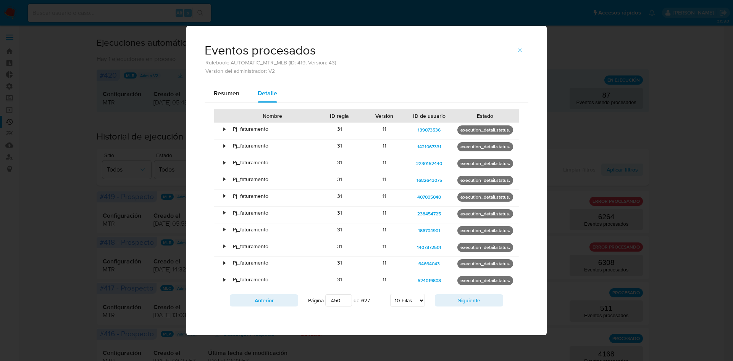
click at [333, 302] on input "450" at bounding box center [338, 301] width 27 height 12
click at [331, 301] on input "400" at bounding box center [338, 301] width 27 height 12
type input "350"
click at [227, 89] on span "Resumen" at bounding box center [227, 93] width 26 height 9
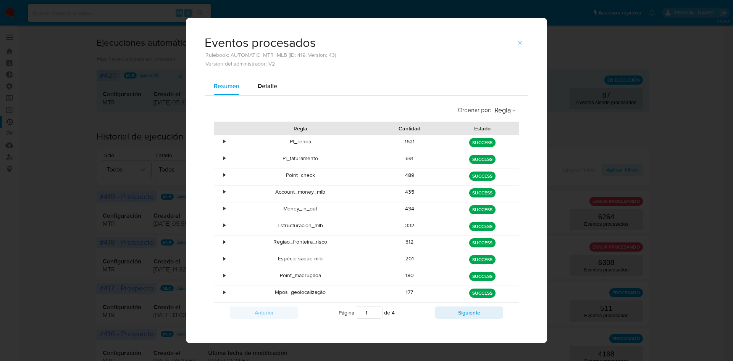
drag, startPoint x: 408, startPoint y: 140, endPoint x: 380, endPoint y: 138, distance: 28.3
click at [380, 138] on div "1621" at bounding box center [409, 143] width 73 height 16
click at [386, 97] on div "Ordenar por : Regla Regla Cantidad Estado • Pf_renda 1621 green SUCCESS • Pj_fa…" at bounding box center [367, 212] width 324 height 233
drag, startPoint x: 401, startPoint y: 157, endPoint x: 420, endPoint y: 158, distance: 19.1
click at [419, 158] on div "691" at bounding box center [409, 160] width 73 height 16
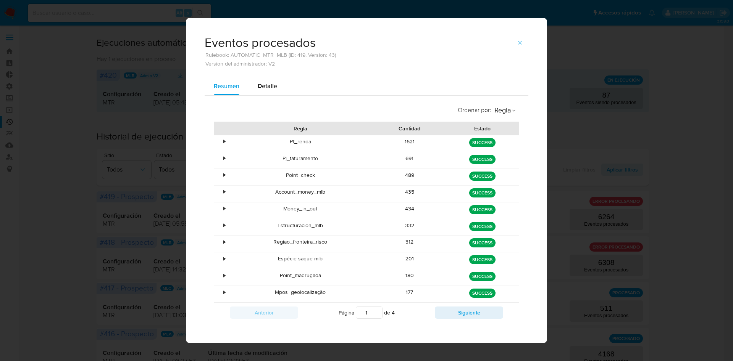
click at [394, 83] on div "Resumen Detalle" at bounding box center [367, 86] width 324 height 18
click at [435, 313] on button "Siguiente" at bounding box center [469, 313] width 68 height 12
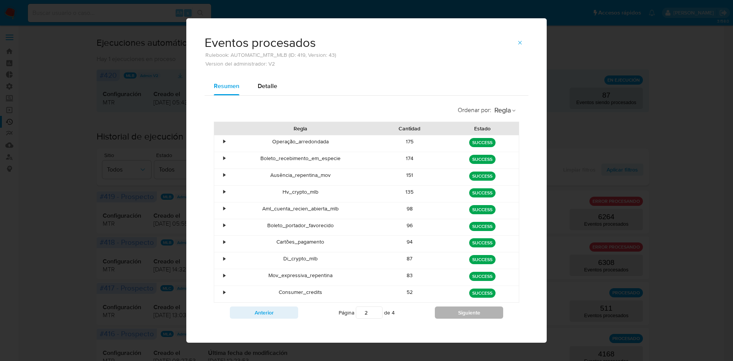
click at [436, 308] on button "Siguiente" at bounding box center [469, 313] width 68 height 12
click at [446, 314] on button "Siguiente" at bounding box center [469, 313] width 68 height 12
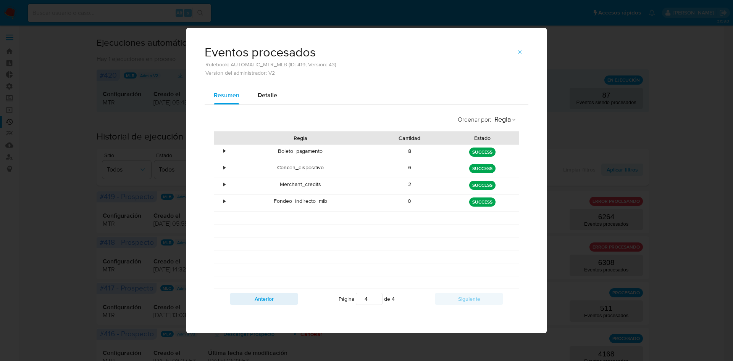
click at [282, 292] on div "Anterior Página 4 de 4 Siguiente" at bounding box center [366, 299] width 305 height 20
click at [283, 302] on button "Anterior" at bounding box center [264, 299] width 68 height 12
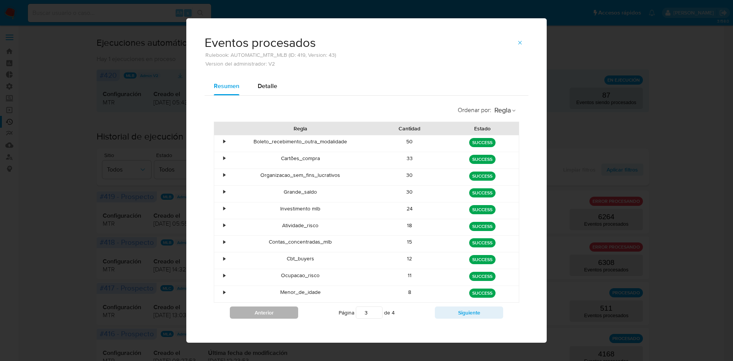
click at [280, 312] on button "Anterior" at bounding box center [264, 313] width 68 height 12
type input "1"
click at [517, 42] on icon "button" at bounding box center [520, 43] width 6 height 6
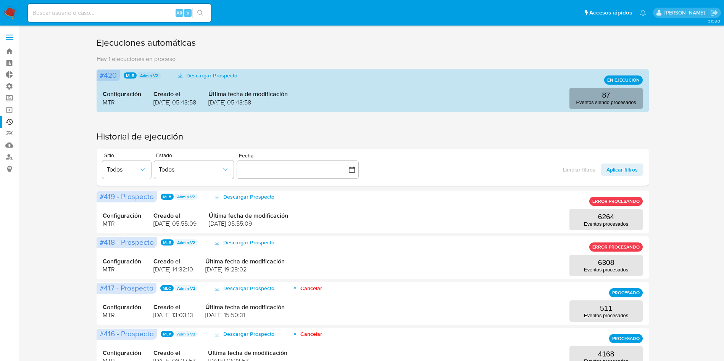
click at [623, 97] on button "87 Eventos siendo procesados" at bounding box center [605, 98] width 73 height 21
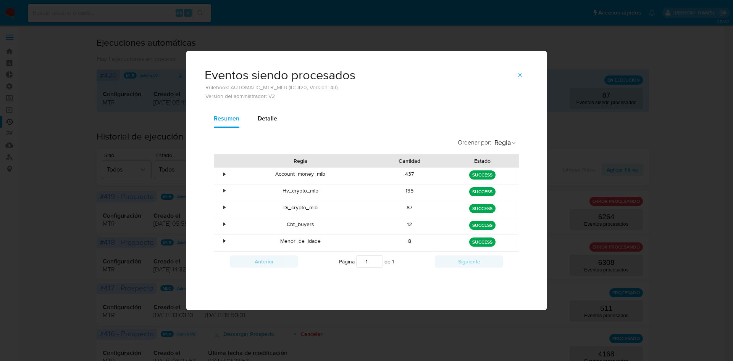
click at [519, 70] on span "button" at bounding box center [520, 75] width 6 height 11
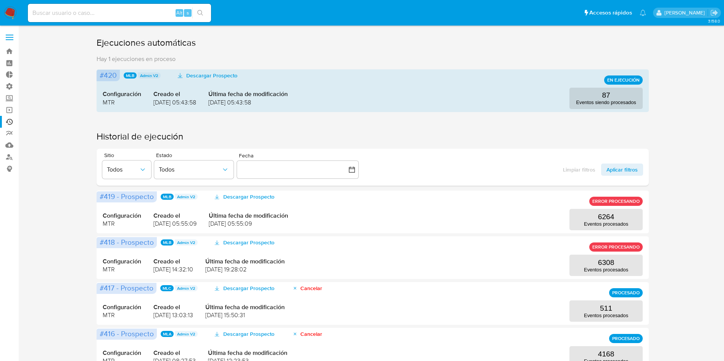
click at [13, 31] on label at bounding box center [9, 37] width 19 height 16
click at [0, 0] on input "checkbox" at bounding box center [0, 0] width 0 height 0
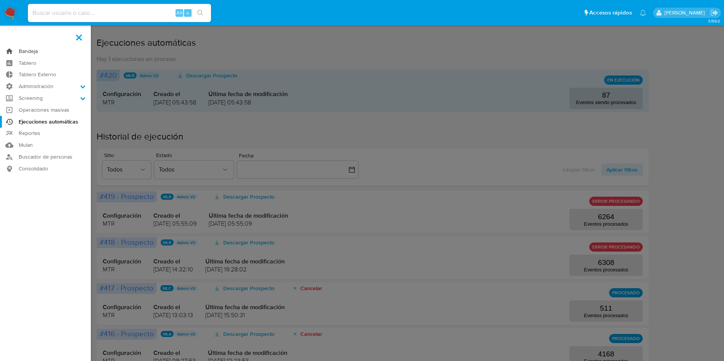
click at [27, 50] on link "Bandeja" at bounding box center [45, 51] width 91 height 12
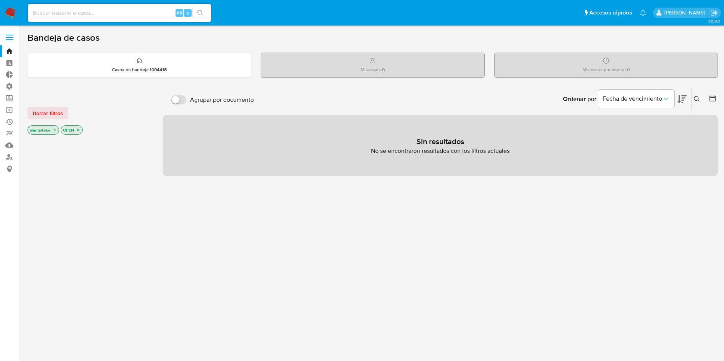
click at [8, 34] on span at bounding box center [10, 34] width 8 height 1
click at [0, 0] on input "checkbox" at bounding box center [0, 0] width 0 height 0
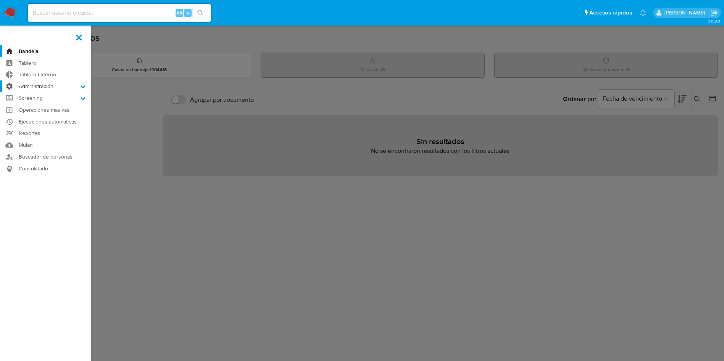
click at [42, 84] on label "Administración" at bounding box center [45, 87] width 91 height 12
click at [0, 0] on input "Administración" at bounding box center [0, 0] width 0 height 0
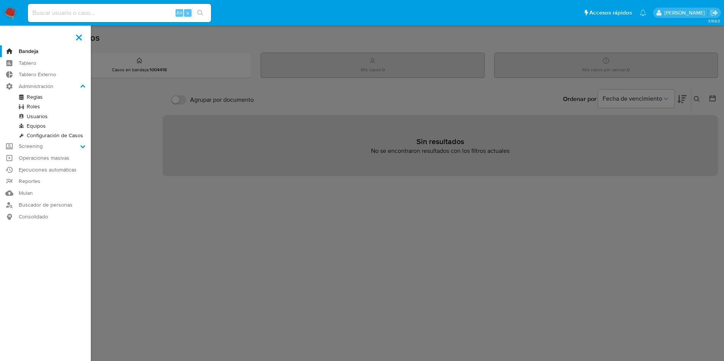
click at [38, 97] on link "Reglas" at bounding box center [45, 97] width 91 height 10
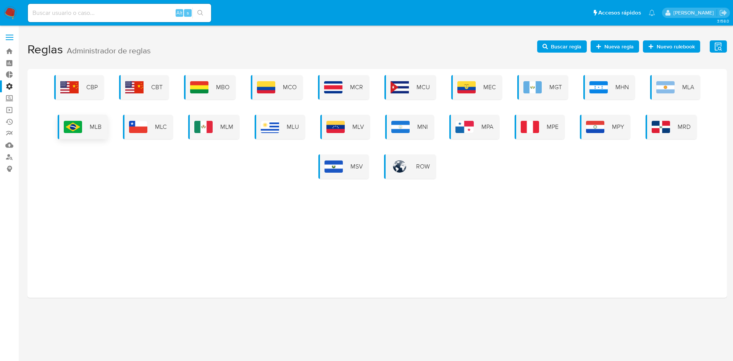
click at [74, 129] on img at bounding box center [73, 127] width 18 height 12
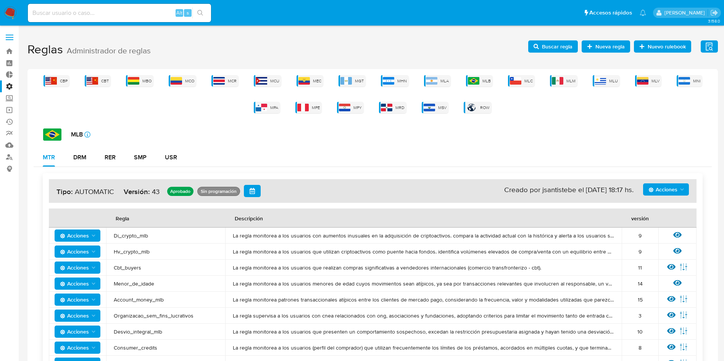
click at [5, 34] on label at bounding box center [9, 37] width 19 height 16
click at [0, 0] on input "checkbox" at bounding box center [0, 0] width 0 height 0
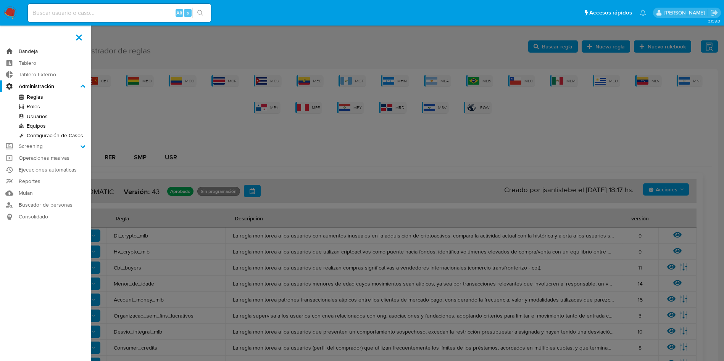
click at [27, 51] on link "Bandeja" at bounding box center [45, 51] width 91 height 12
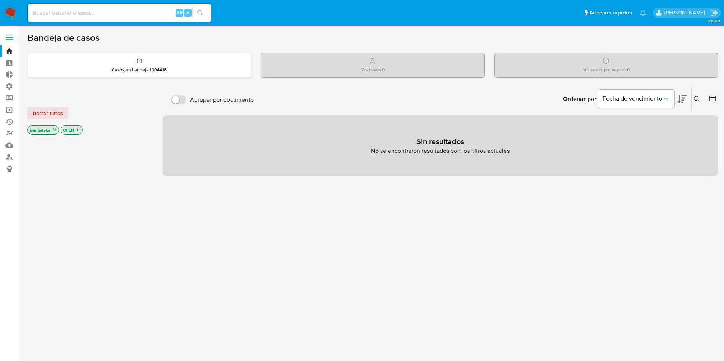
click at [9, 37] on span at bounding box center [10, 37] width 8 height 1
click at [0, 0] on input "checkbox" at bounding box center [0, 0] width 0 height 0
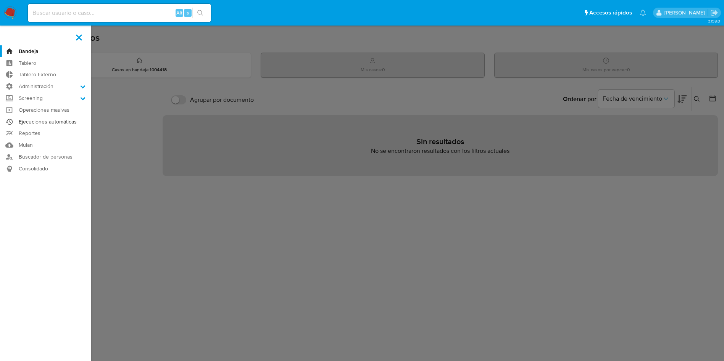
click at [49, 118] on link "Ejecuciones automáticas" at bounding box center [45, 122] width 91 height 12
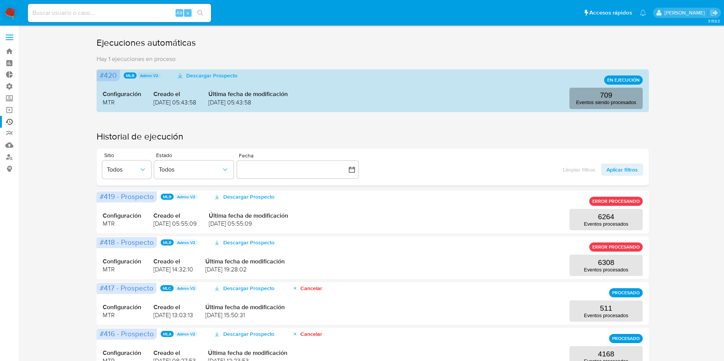
click at [614, 102] on p "Eventos siendo procesados" at bounding box center [606, 103] width 60 height 6
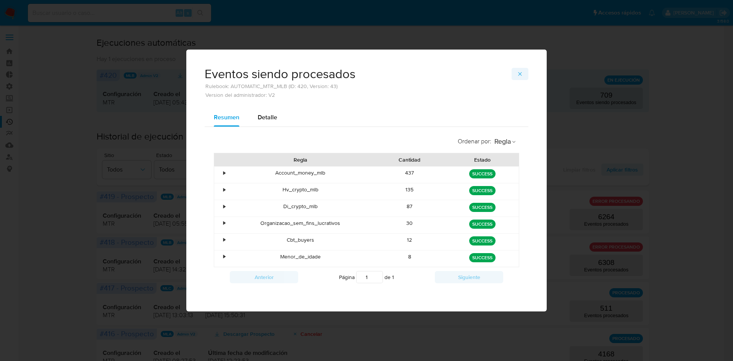
click at [521, 72] on icon "button" at bounding box center [520, 74] width 6 height 6
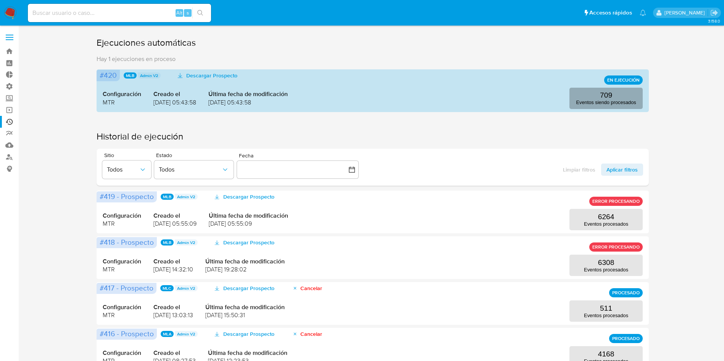
click at [629, 100] on p "Eventos siendo procesados" at bounding box center [606, 103] width 60 height 6
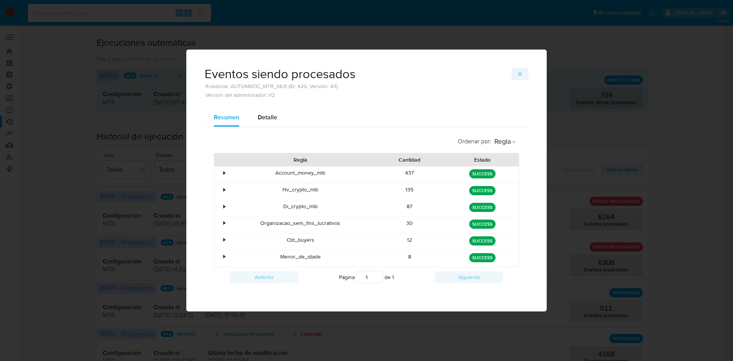
click at [519, 76] on icon "button" at bounding box center [520, 74] width 6 height 6
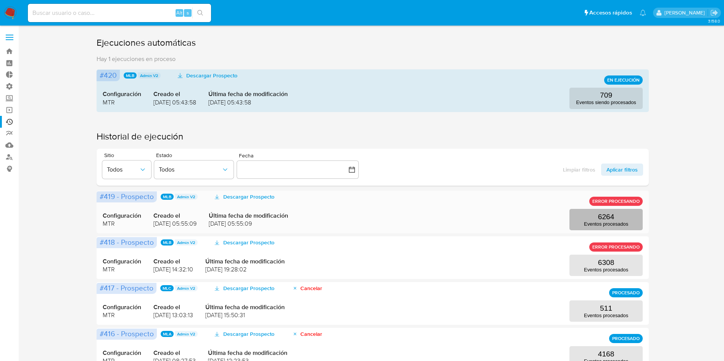
click at [585, 212] on button "6264 Eventos procesados" at bounding box center [605, 219] width 73 height 21
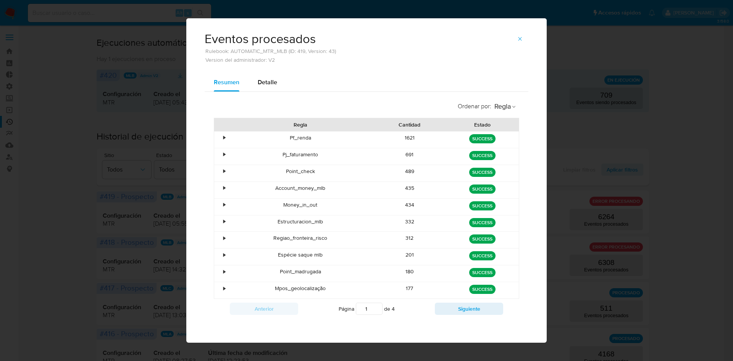
scroll to position [4, 0]
click at [447, 313] on button "Siguiente" at bounding box center [469, 309] width 68 height 12
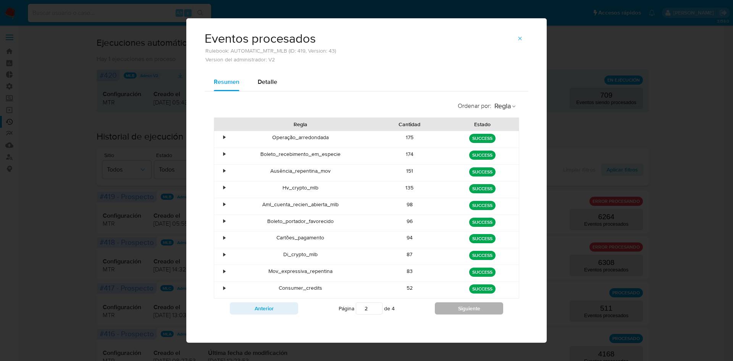
click at [448, 313] on button "Siguiente" at bounding box center [469, 309] width 68 height 12
click at [443, 308] on button "Siguiente" at bounding box center [469, 309] width 68 height 12
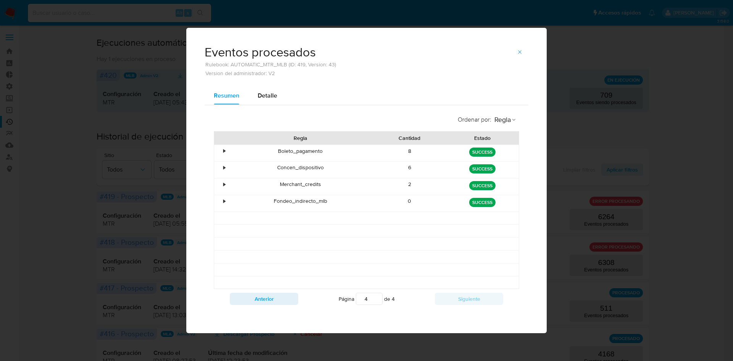
scroll to position [0, 0]
click at [505, 121] on span "Regla" at bounding box center [502, 119] width 16 height 9
click at [503, 136] on span "Estado" at bounding box center [503, 137] width 18 height 8
type input "1"
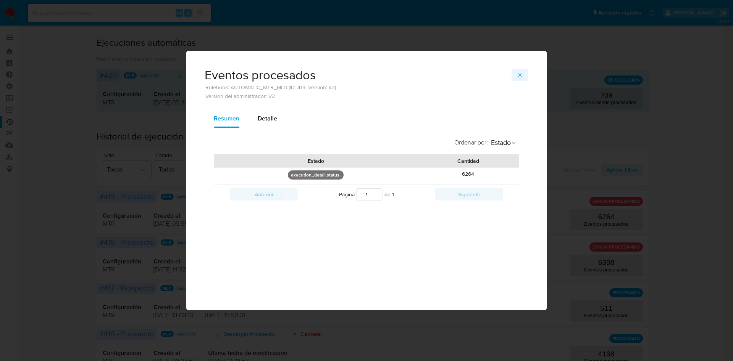
click at [519, 75] on icon "button" at bounding box center [520, 75] width 6 height 6
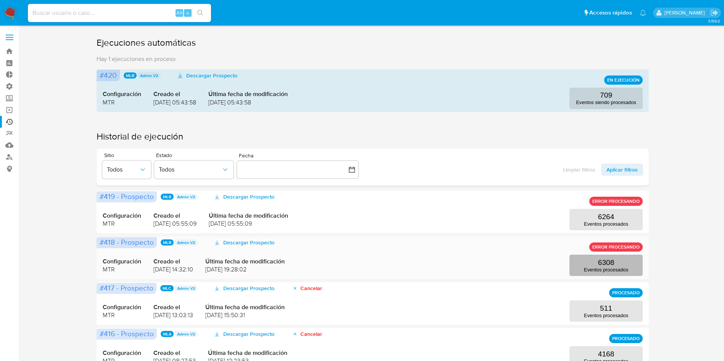
click at [586, 260] on button "6308 Eventos procesados" at bounding box center [605, 265] width 73 height 21
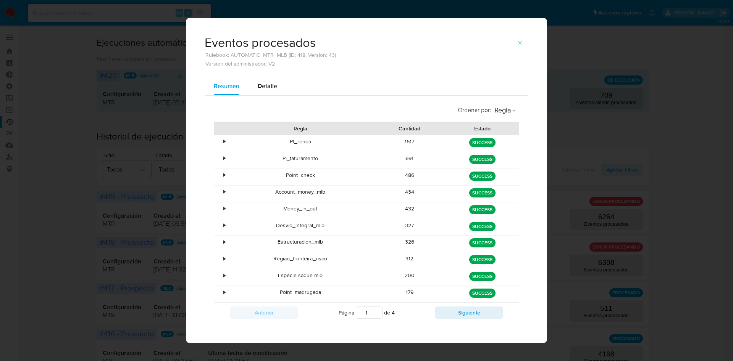
click at [430, 306] on div "Página 1 de 4" at bounding box center [366, 313] width 137 height 15
click at [439, 309] on button "Siguiente" at bounding box center [469, 313] width 68 height 12
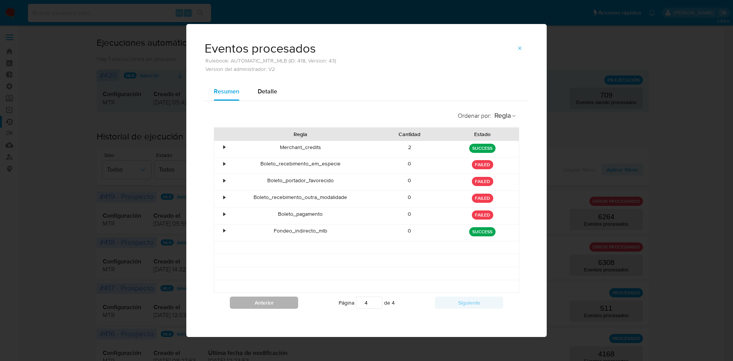
click at [276, 301] on button "Anterior" at bounding box center [264, 303] width 68 height 12
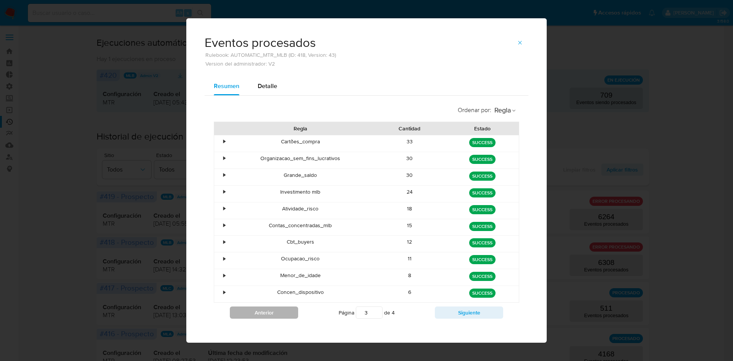
click at [263, 311] on button "Anterior" at bounding box center [264, 313] width 68 height 12
type input "2"
click at [214, 278] on div "•" at bounding box center [220, 277] width 13 height 16
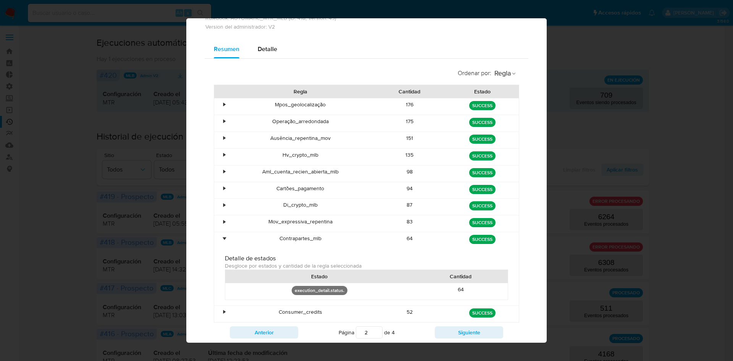
scroll to position [43, 0]
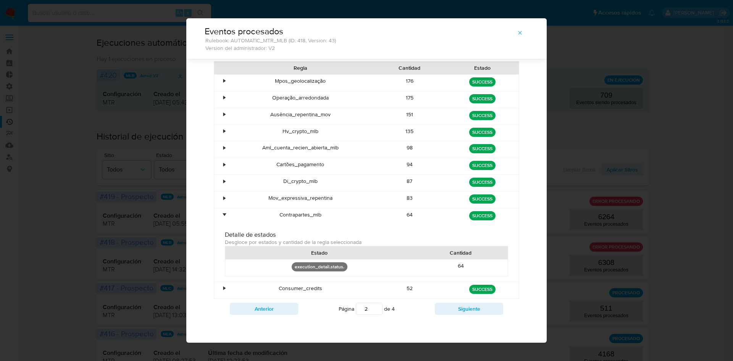
click at [223, 215] on div "•" at bounding box center [224, 214] width 2 height 7
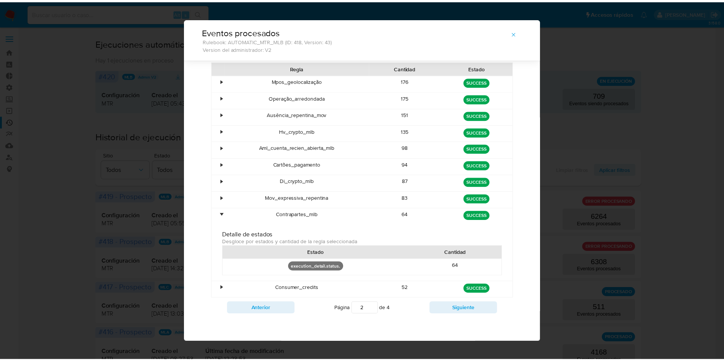
scroll to position [0, 0]
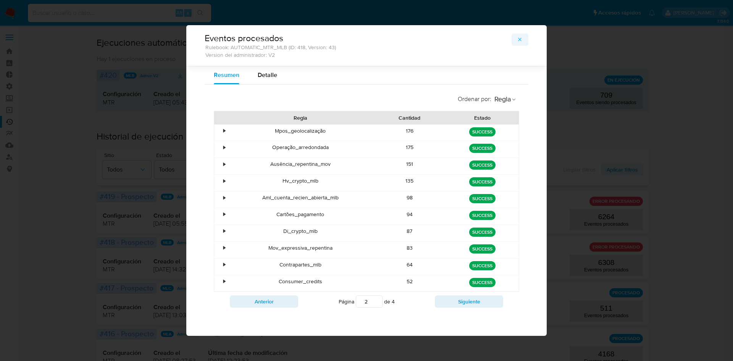
click at [521, 37] on icon "button" at bounding box center [520, 40] width 6 height 6
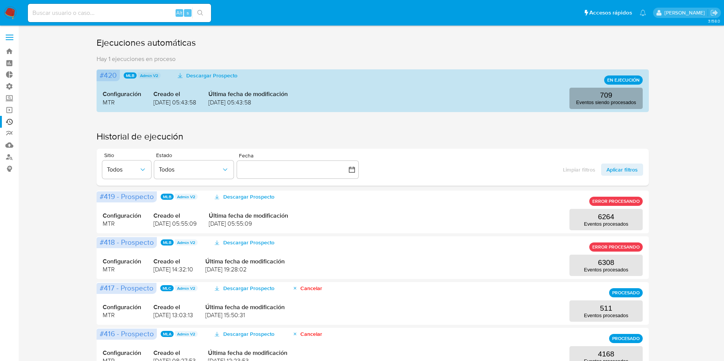
click at [583, 101] on p "Eventos siendo procesados" at bounding box center [606, 103] width 60 height 6
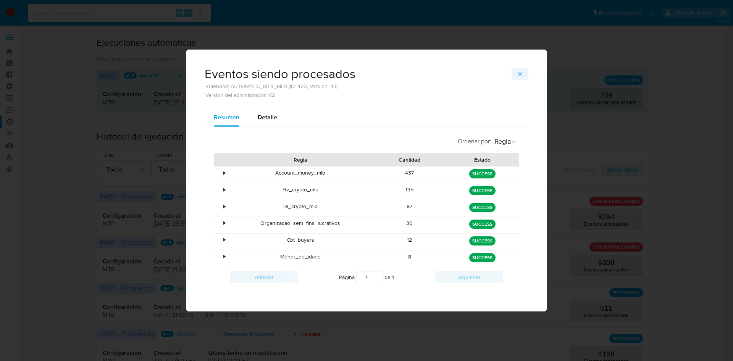
click at [518, 77] on span "button" at bounding box center [520, 74] width 6 height 11
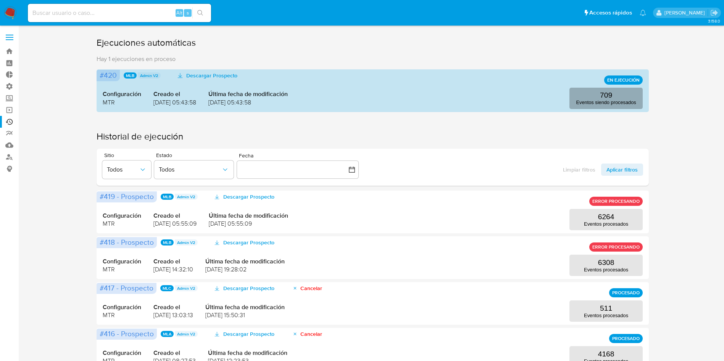
click at [600, 95] on p "709" at bounding box center [606, 95] width 12 height 8
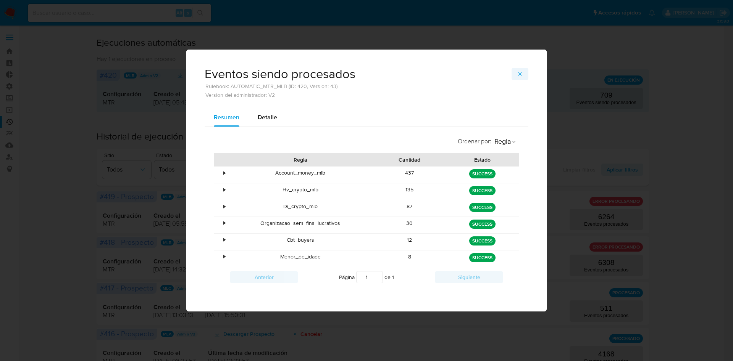
click at [514, 71] on button "button" at bounding box center [519, 74] width 17 height 12
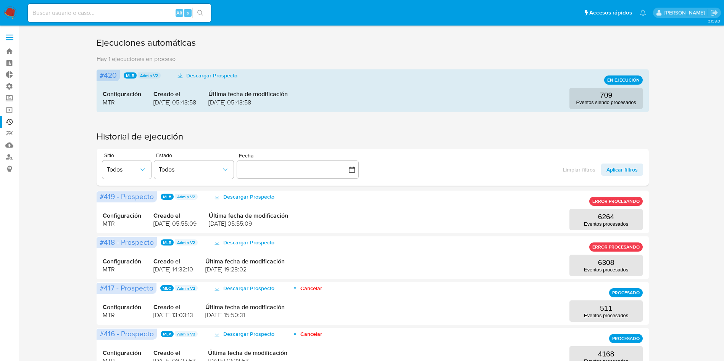
click at [5, 36] on label at bounding box center [9, 37] width 19 height 16
click at [0, 0] on input "checkbox" at bounding box center [0, 0] width 0 height 0
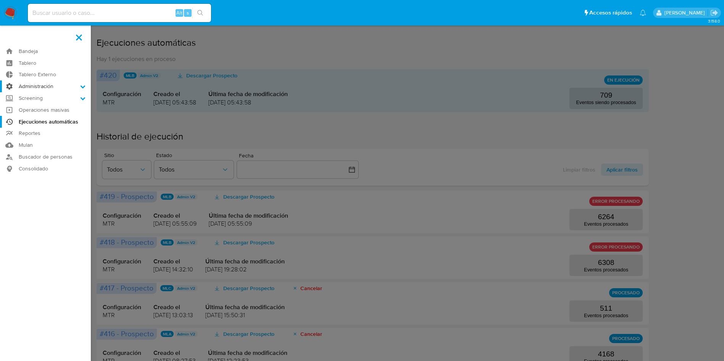
click at [31, 89] on label "Administración" at bounding box center [45, 87] width 91 height 12
click at [0, 0] on input "Administración" at bounding box center [0, 0] width 0 height 0
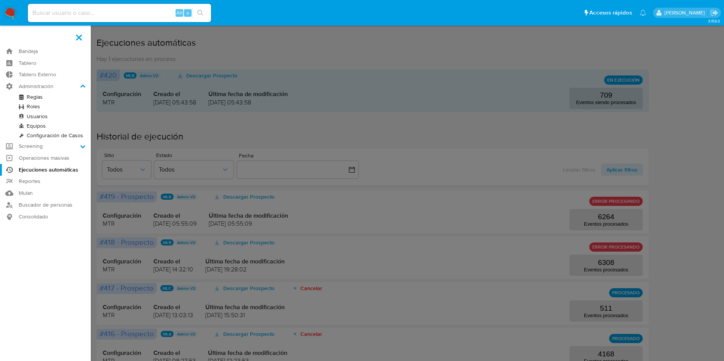
click at [31, 97] on link "Reglas" at bounding box center [45, 97] width 91 height 10
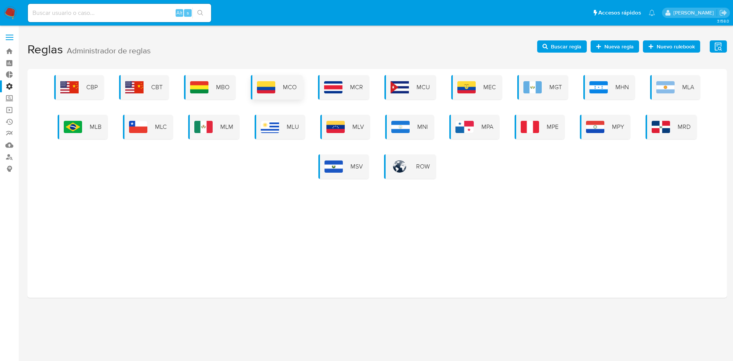
click at [284, 91] on span "MCO" at bounding box center [290, 87] width 14 height 8
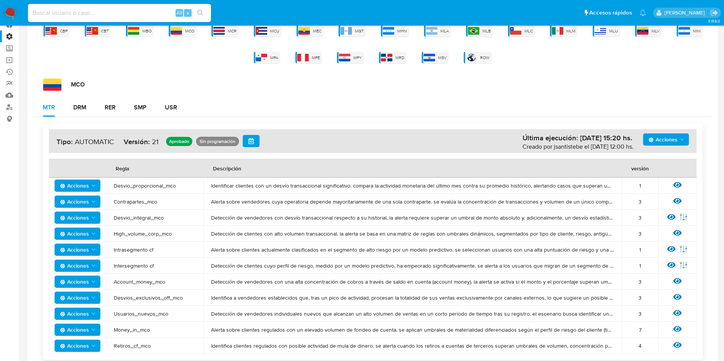
scroll to position [94, 0]
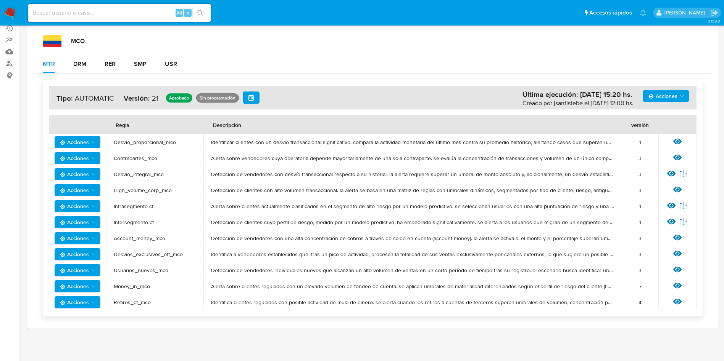
drag, startPoint x: 167, startPoint y: 159, endPoint x: 110, endPoint y: 159, distance: 57.6
click at [110, 159] on td "Contrapartes_mco" at bounding box center [154, 158] width 97 height 16
click at [220, 62] on div "MTR DRM RER SMP USR" at bounding box center [373, 64] width 678 height 18
drag, startPoint x: 184, startPoint y: 156, endPoint x: 111, endPoint y: 155, distance: 72.9
click at [105, 162] on tr "Acciones Contrapartes_mco Alerta sobre vendedores cuya operatoria depende mayor…" at bounding box center [373, 158] width 648 height 16
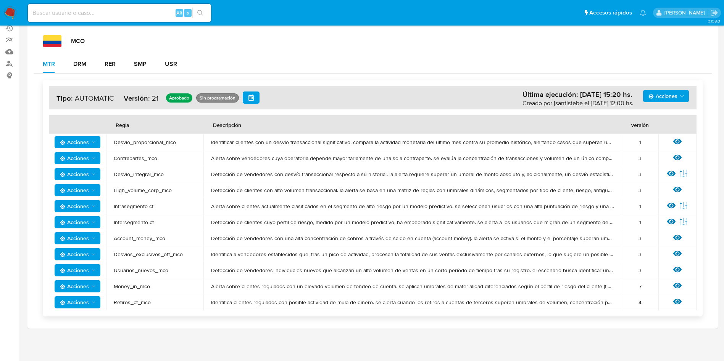
click at [245, 50] on div "MCO MTR DRM RER SMP USR Acciones Última ejecución: 04/09/2025 15:20 hs. Creado …" at bounding box center [373, 179] width 678 height 288
click at [677, 303] on icon at bounding box center [677, 302] width 8 height 6
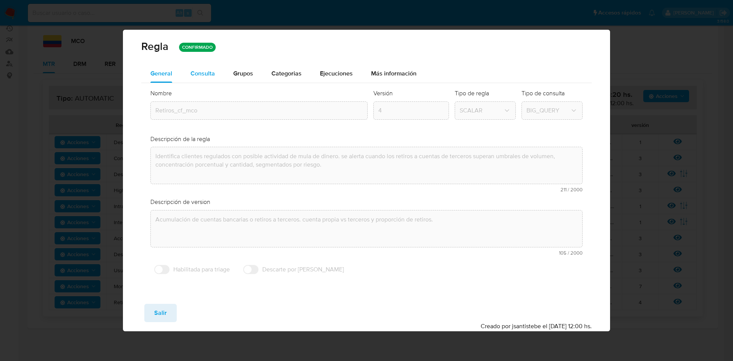
click at [198, 74] on span "Consulta" at bounding box center [202, 73] width 24 height 9
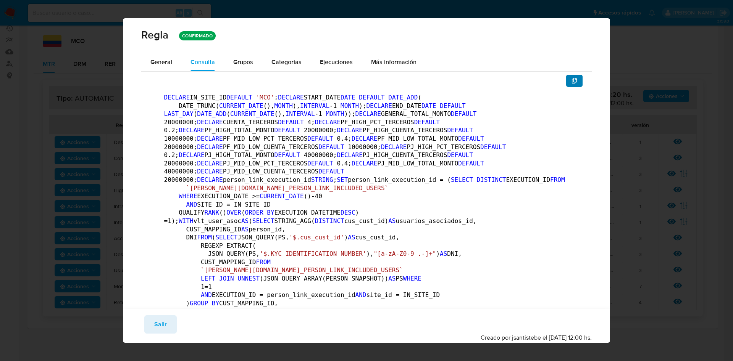
click at [571, 81] on icon "button" at bounding box center [574, 81] width 6 height 6
click at [159, 330] on span "Salir" at bounding box center [160, 324] width 13 height 17
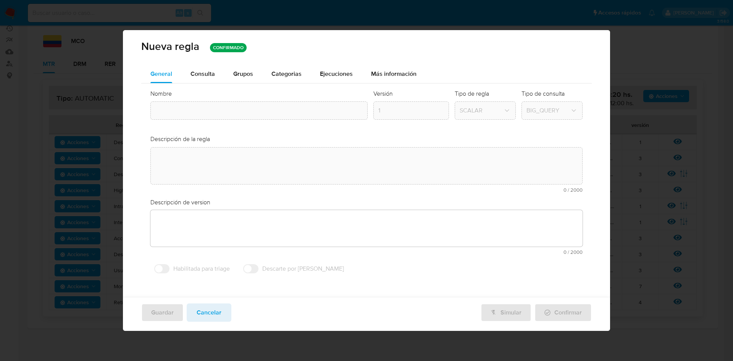
type textarea "Identifica clientes regulados con posible actividad de mula de dinero. se alert…"
type textarea "Acumulación de cuentas bancarias o retiros a terceros. cuenta propia vs tercero…"
type input "Retiros_cf_mco"
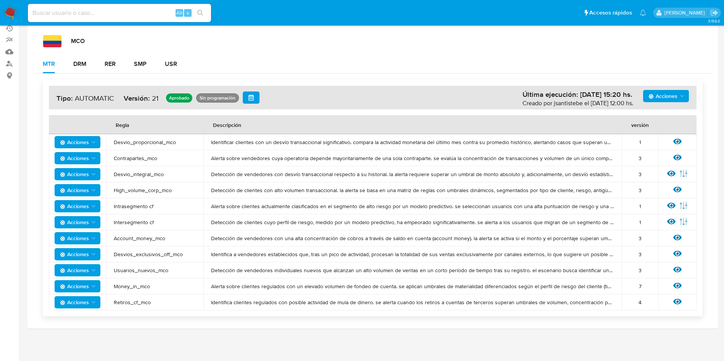
scroll to position [0, 0]
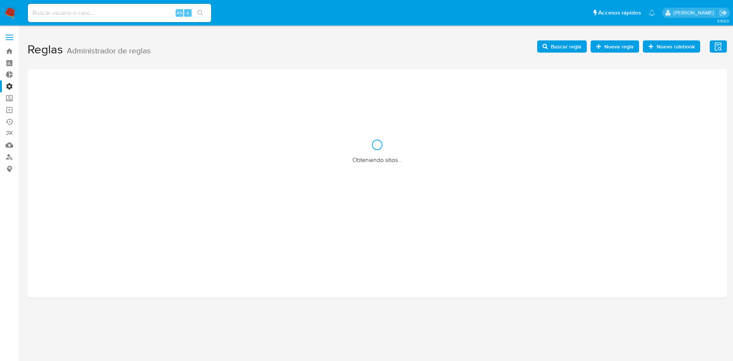
click at [7, 35] on label at bounding box center [9, 37] width 19 height 16
click at [0, 0] on input "checkbox" at bounding box center [0, 0] width 0 height 0
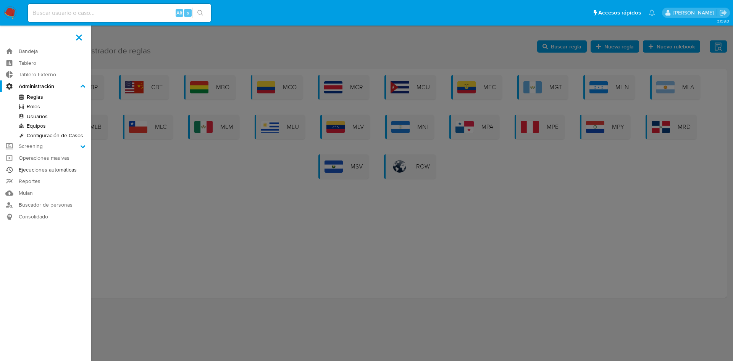
click at [52, 171] on link "Ejecuciones automáticas" at bounding box center [45, 170] width 91 height 12
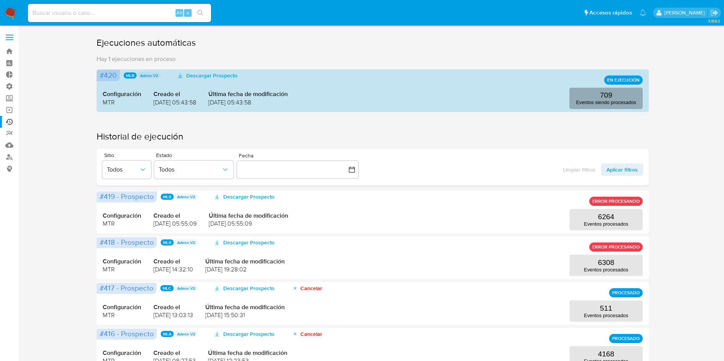
click at [620, 101] on p "Eventos siendo procesados" at bounding box center [606, 103] width 60 height 6
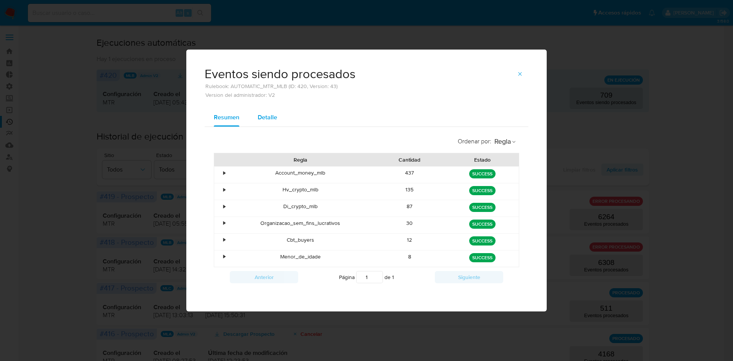
click at [264, 116] on span "Detalle" at bounding box center [267, 117] width 19 height 9
select select "10"
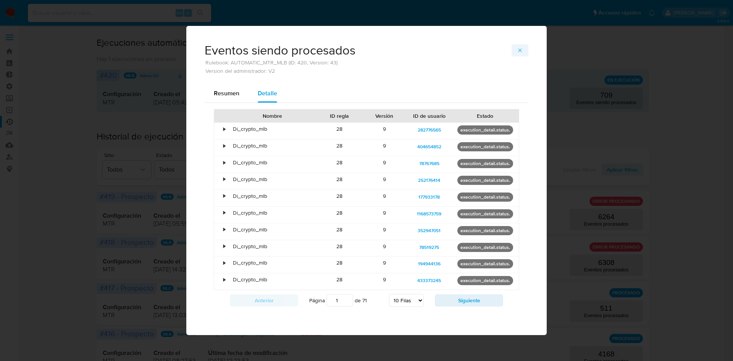
click at [518, 48] on icon "button" at bounding box center [520, 50] width 6 height 6
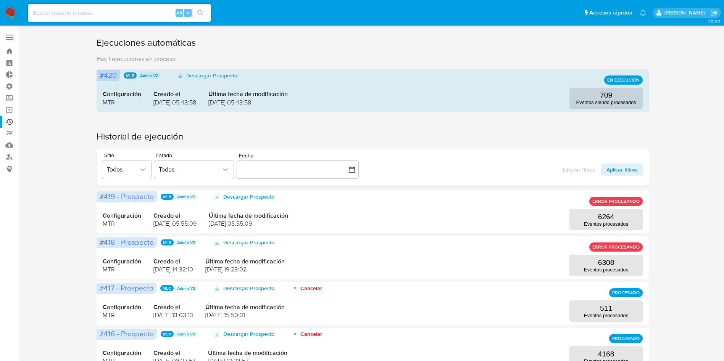
click at [9, 34] on span at bounding box center [10, 34] width 8 height 1
click at [0, 0] on input "checkbox" at bounding box center [0, 0] width 0 height 0
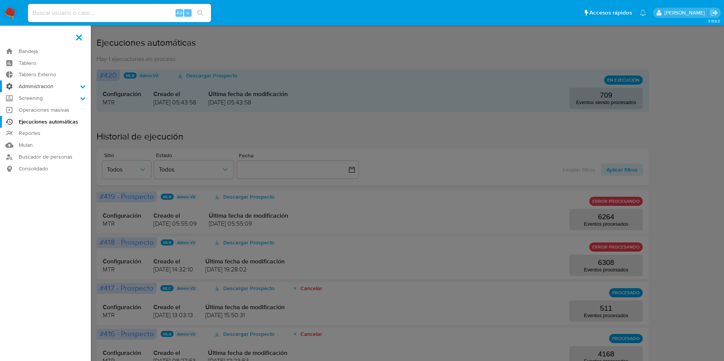
click at [50, 85] on label "Administración" at bounding box center [45, 87] width 91 height 12
click at [0, 0] on input "Administración" at bounding box center [0, 0] width 0 height 0
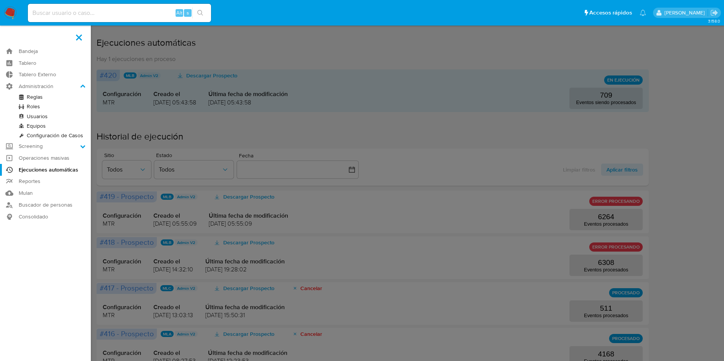
click at [39, 96] on link "Reglas" at bounding box center [45, 97] width 91 height 10
